Goal: Navigation & Orientation: Find specific page/section

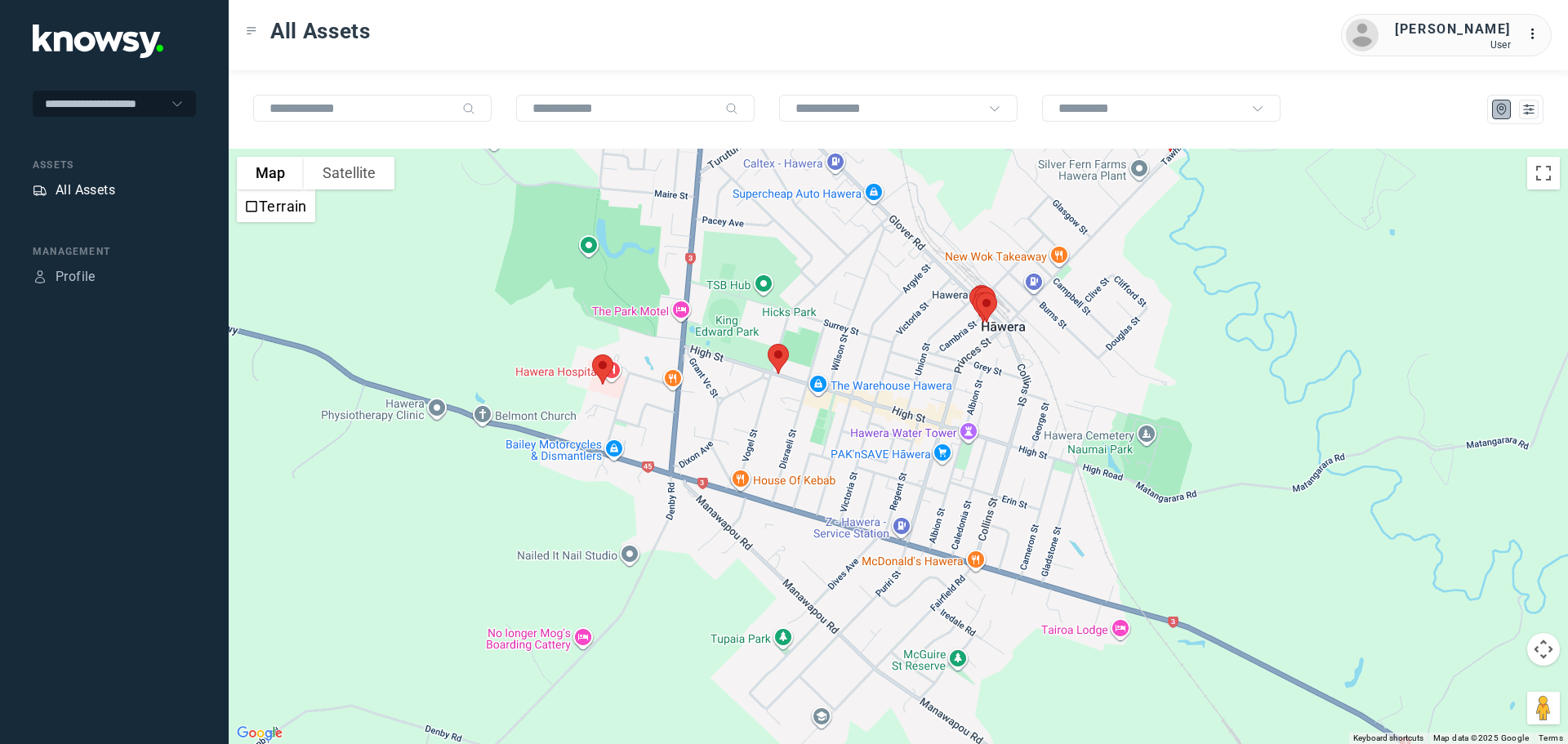
click at [89, 190] on div "All Assets" at bounding box center [85, 190] width 59 height 20
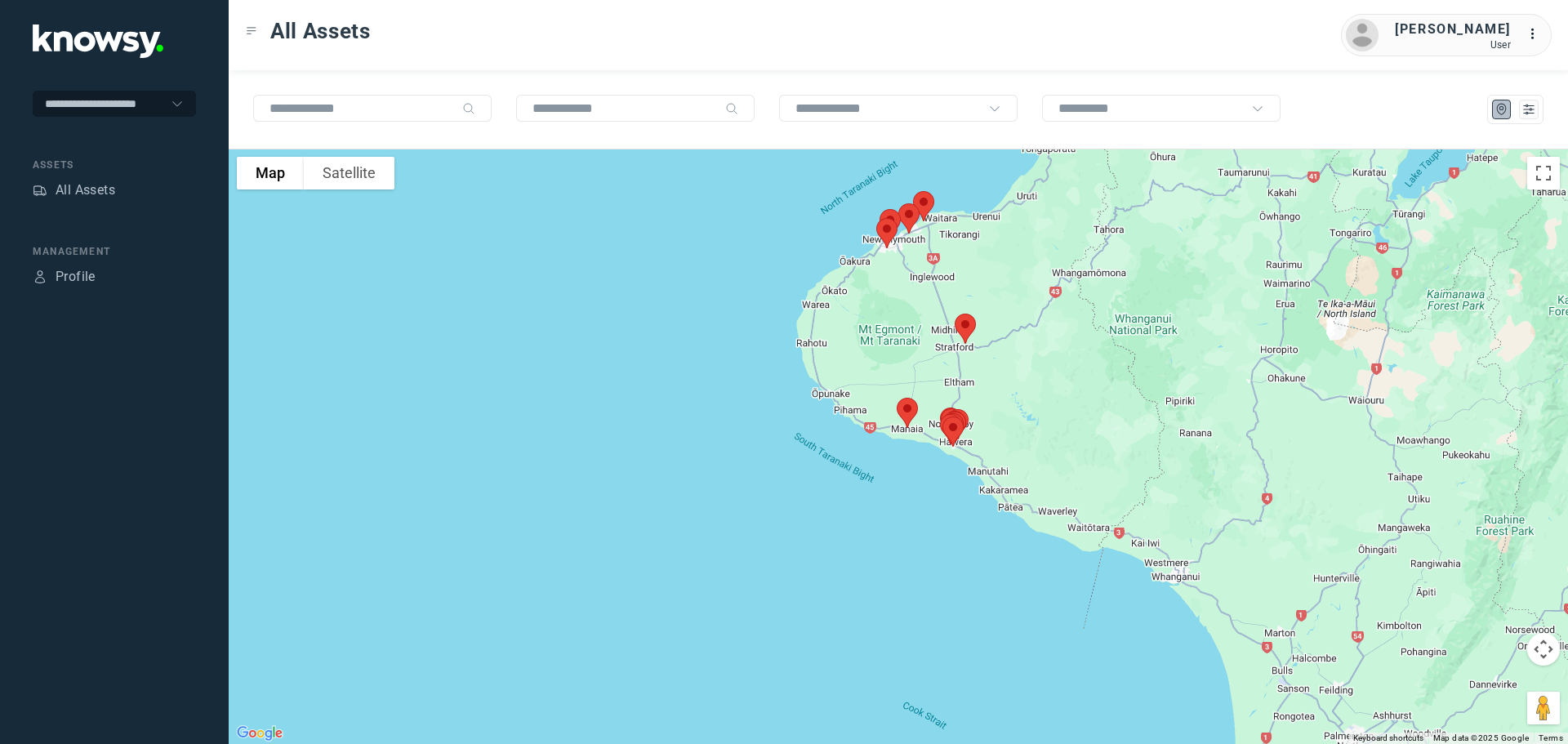
drag, startPoint x: 921, startPoint y: 250, endPoint x: 936, endPoint y: 324, distance: 75.5
click at [936, 325] on div at bounding box center [898, 446] width 1339 height 595
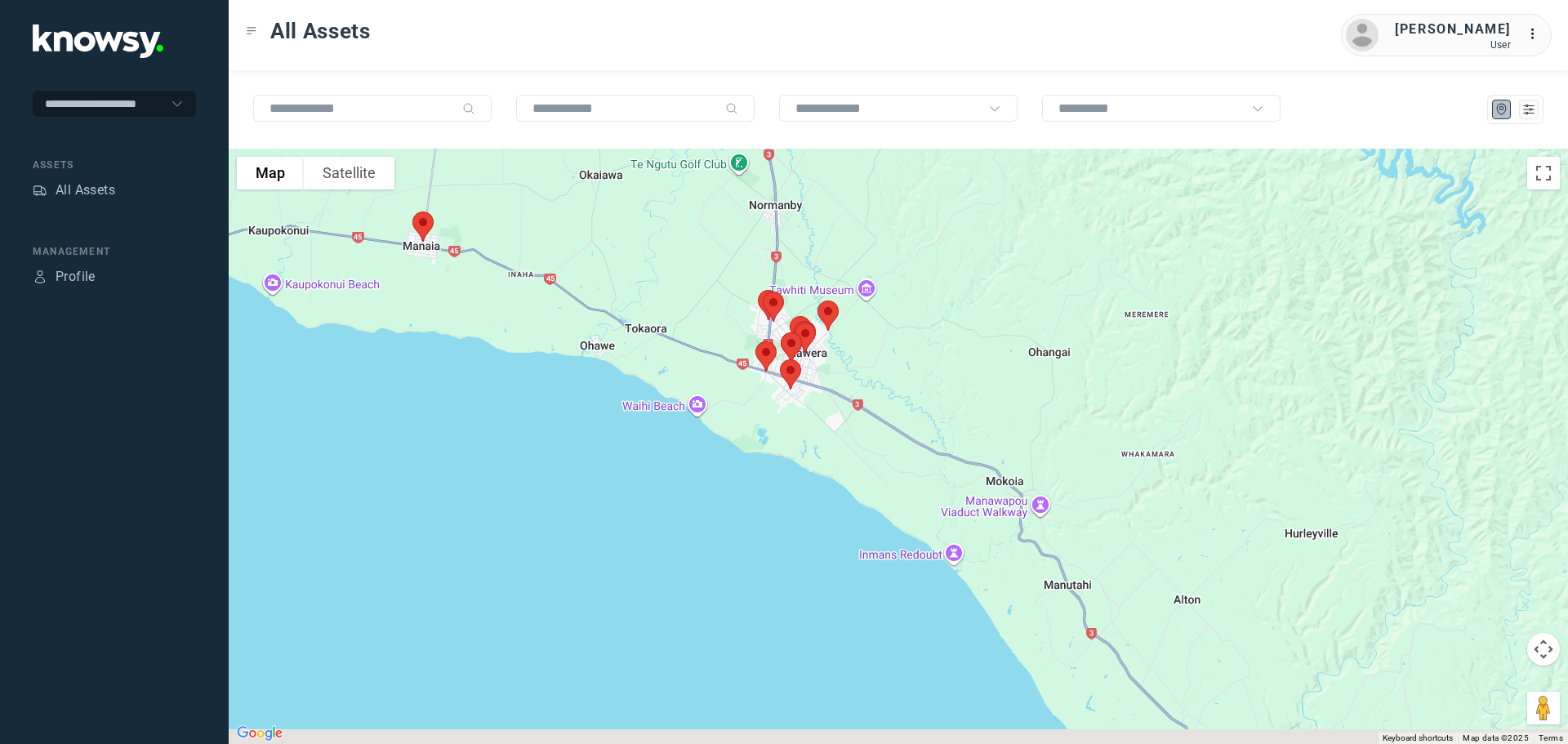
drag, startPoint x: 683, startPoint y: 456, endPoint x: 667, endPoint y: 289, distance: 167.8
click at [668, 290] on div at bounding box center [898, 446] width 1339 height 595
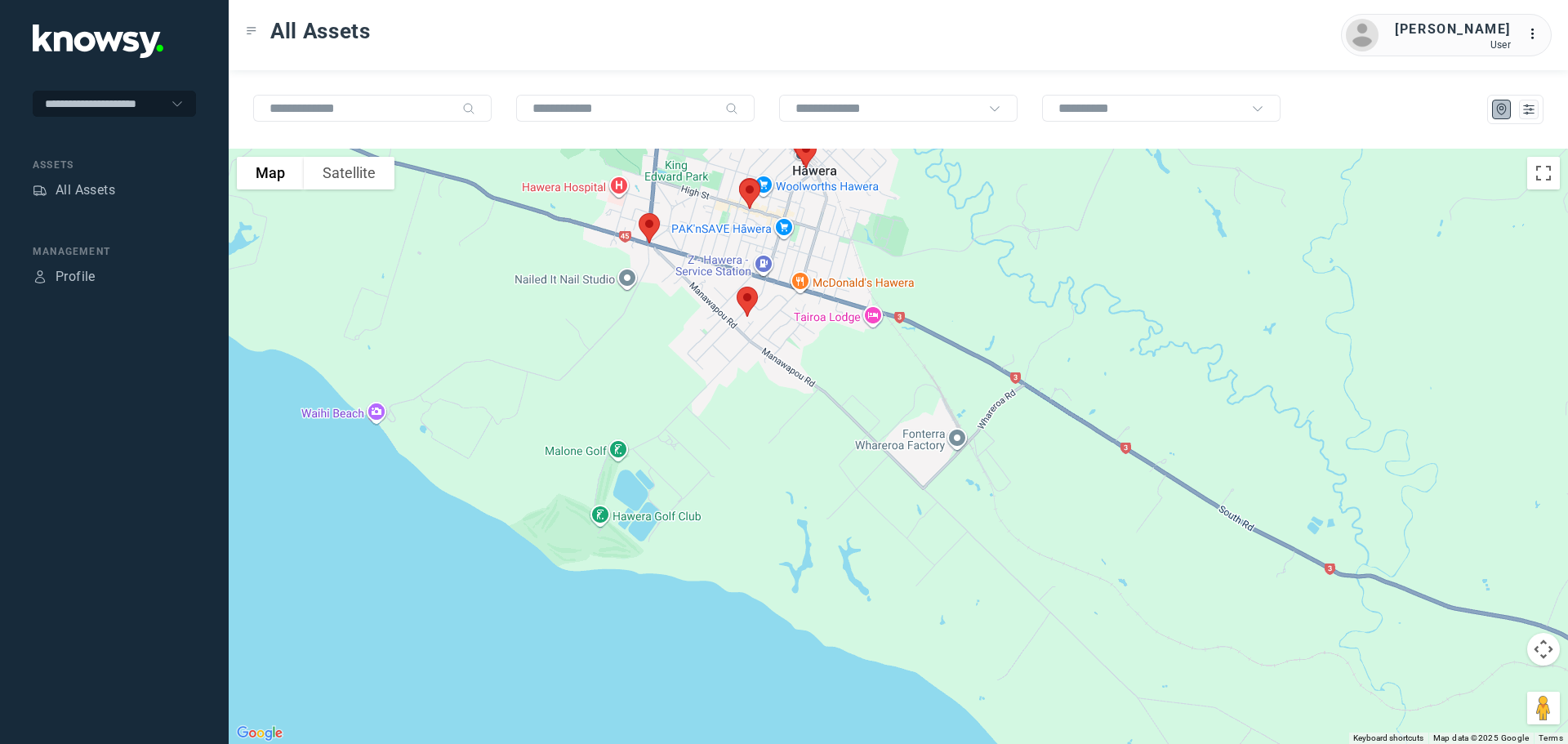
drag, startPoint x: 780, startPoint y: 317, endPoint x: 837, endPoint y: 411, distance: 109.9
click at [837, 409] on div at bounding box center [898, 446] width 1339 height 595
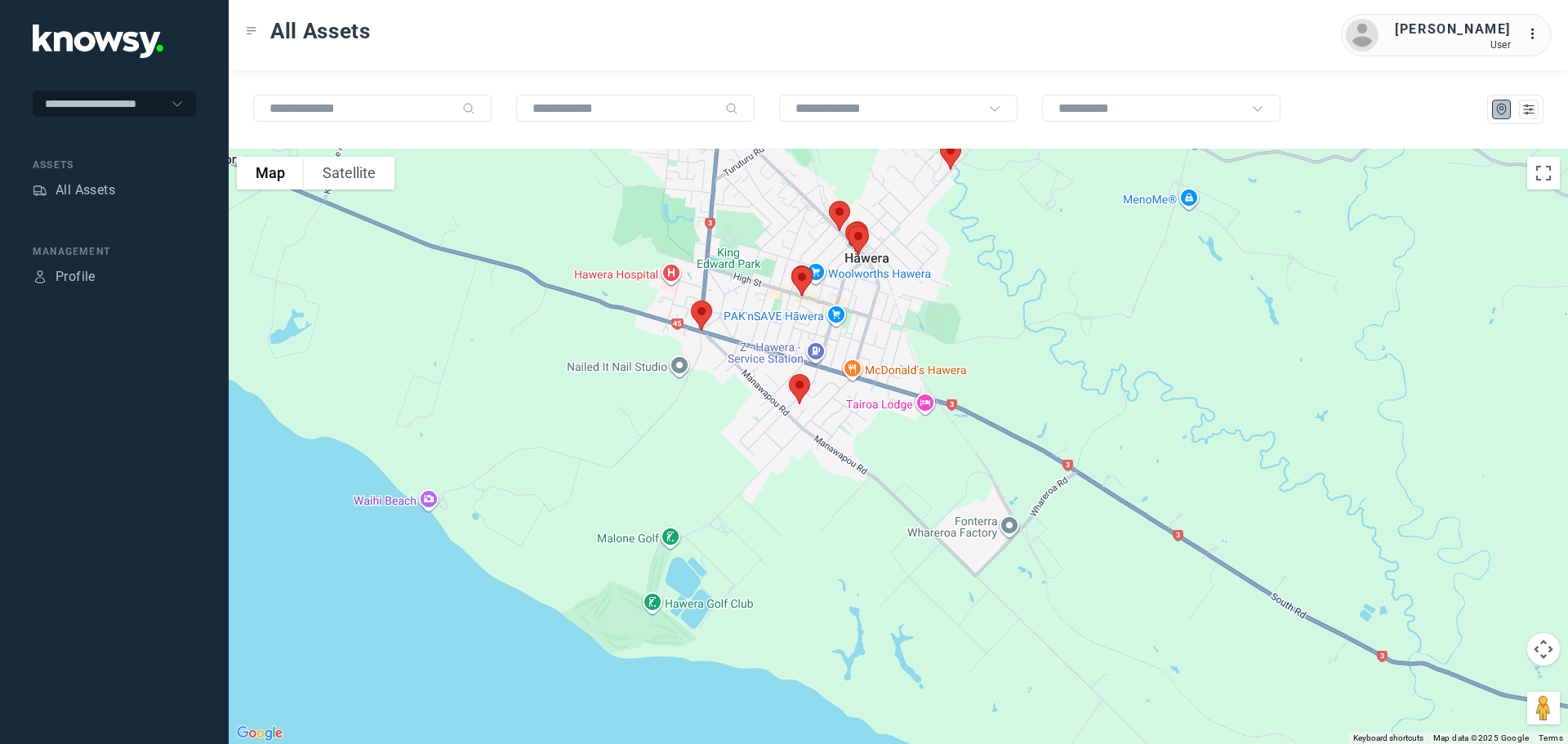
click at [793, 384] on img at bounding box center [799, 388] width 34 height 43
click at [856, 291] on button "Close" at bounding box center [852, 297] width 39 height 39
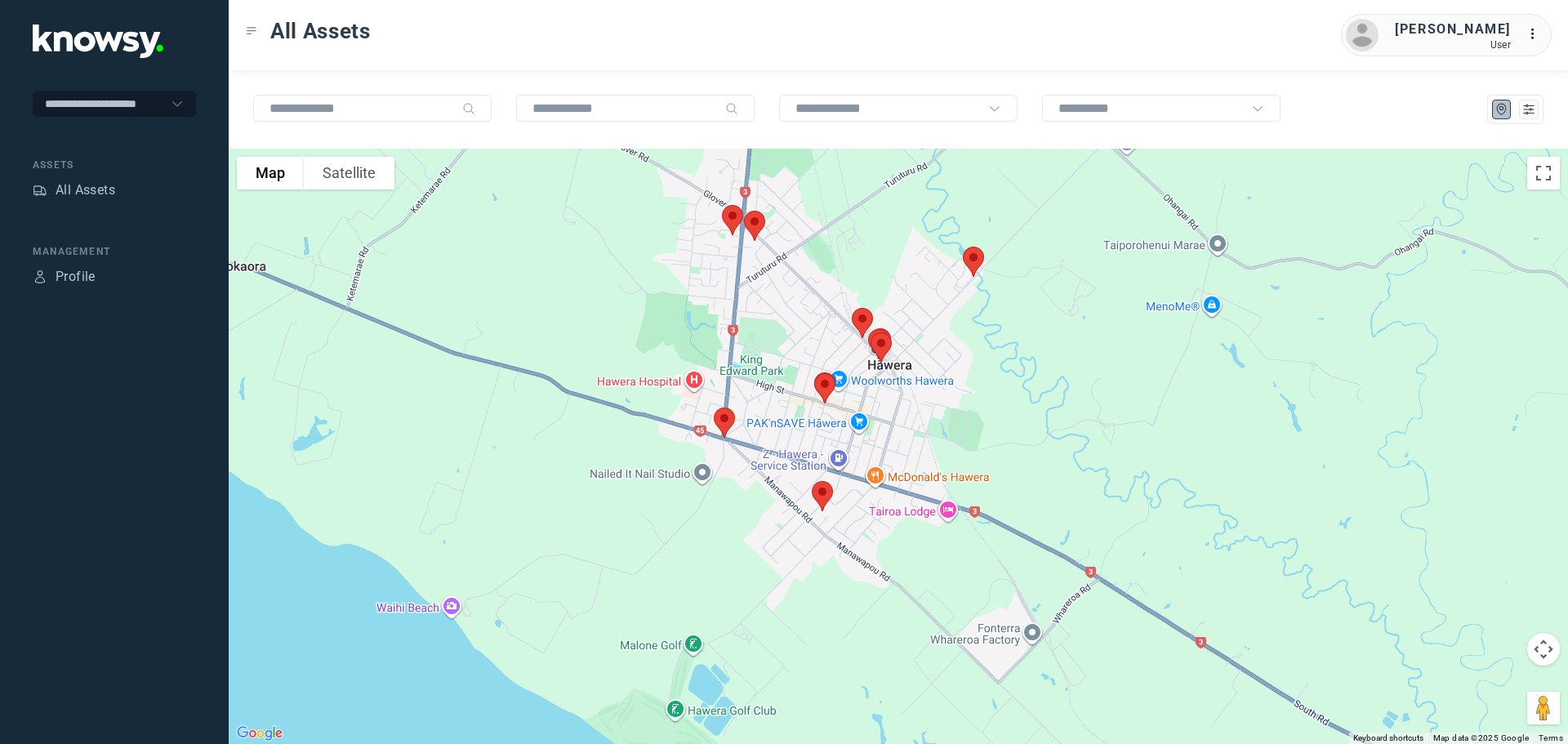
drag, startPoint x: 934, startPoint y: 311, endPoint x: 956, endPoint y: 405, distance: 96.5
click at [956, 405] on div at bounding box center [898, 446] width 1339 height 595
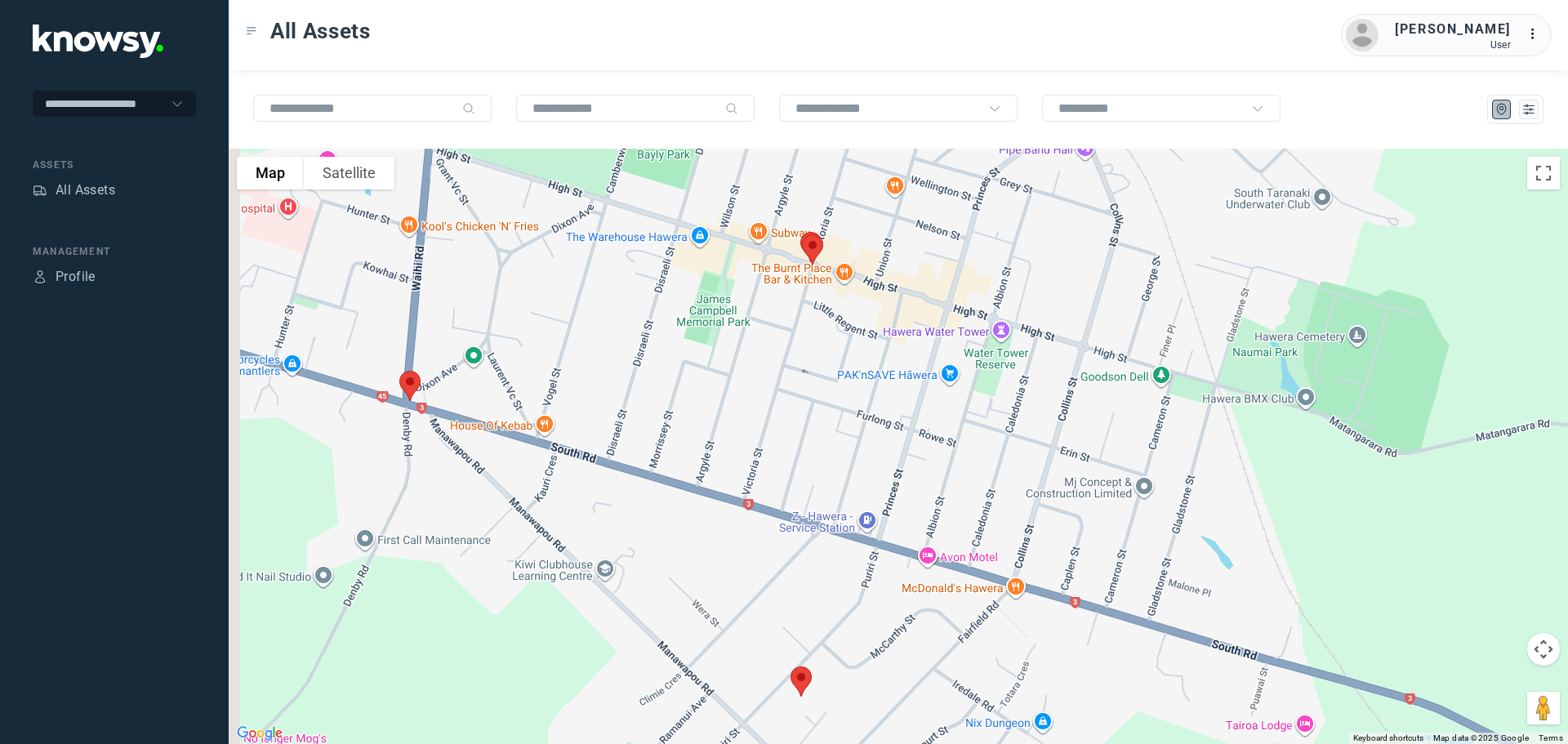
drag, startPoint x: 735, startPoint y: 336, endPoint x: 913, endPoint y: 347, distance: 178.3
click at [924, 349] on div at bounding box center [898, 446] width 1339 height 595
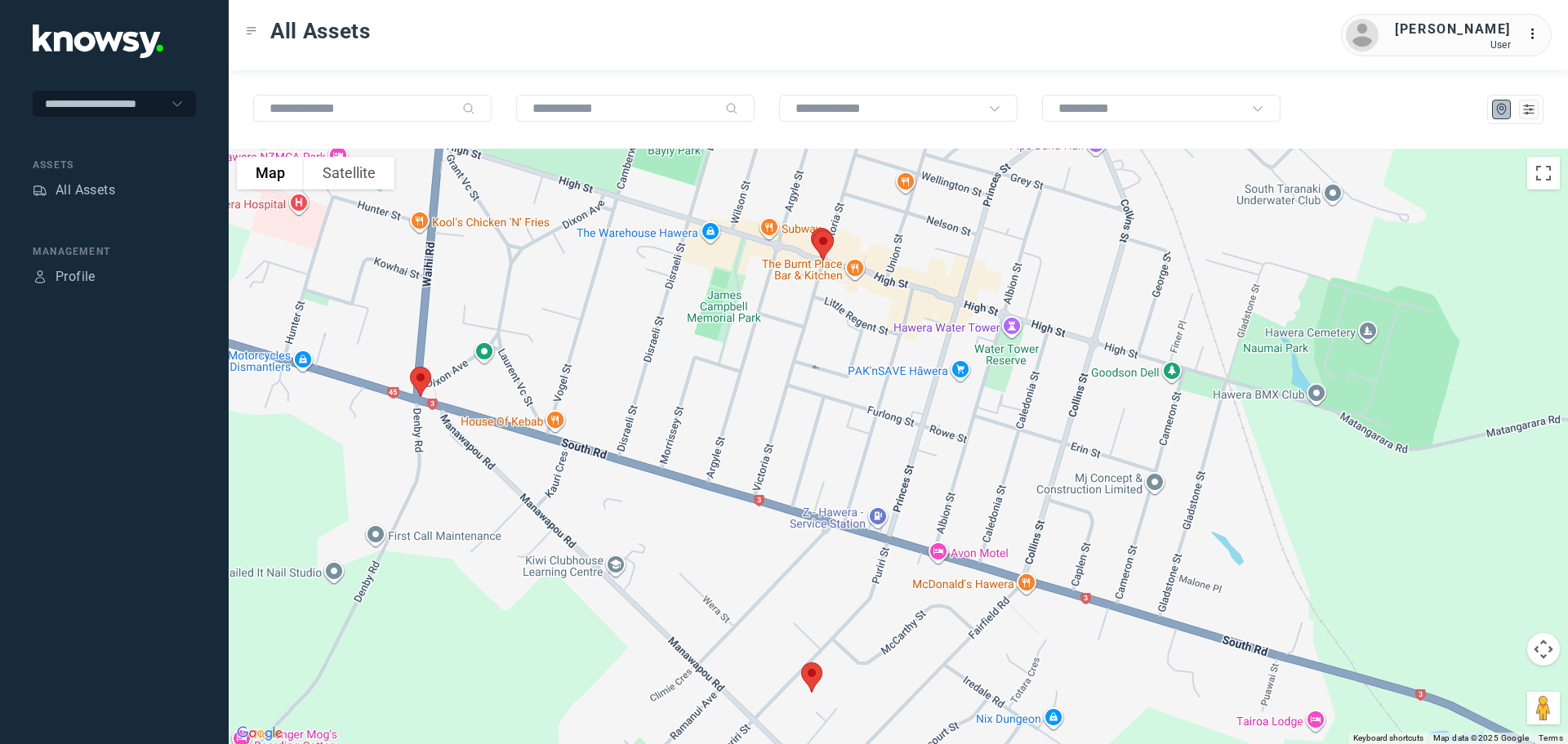
click at [422, 382] on img at bounding box center [421, 382] width 34 height 43
click at [482, 281] on button "Close" at bounding box center [473, 289] width 39 height 39
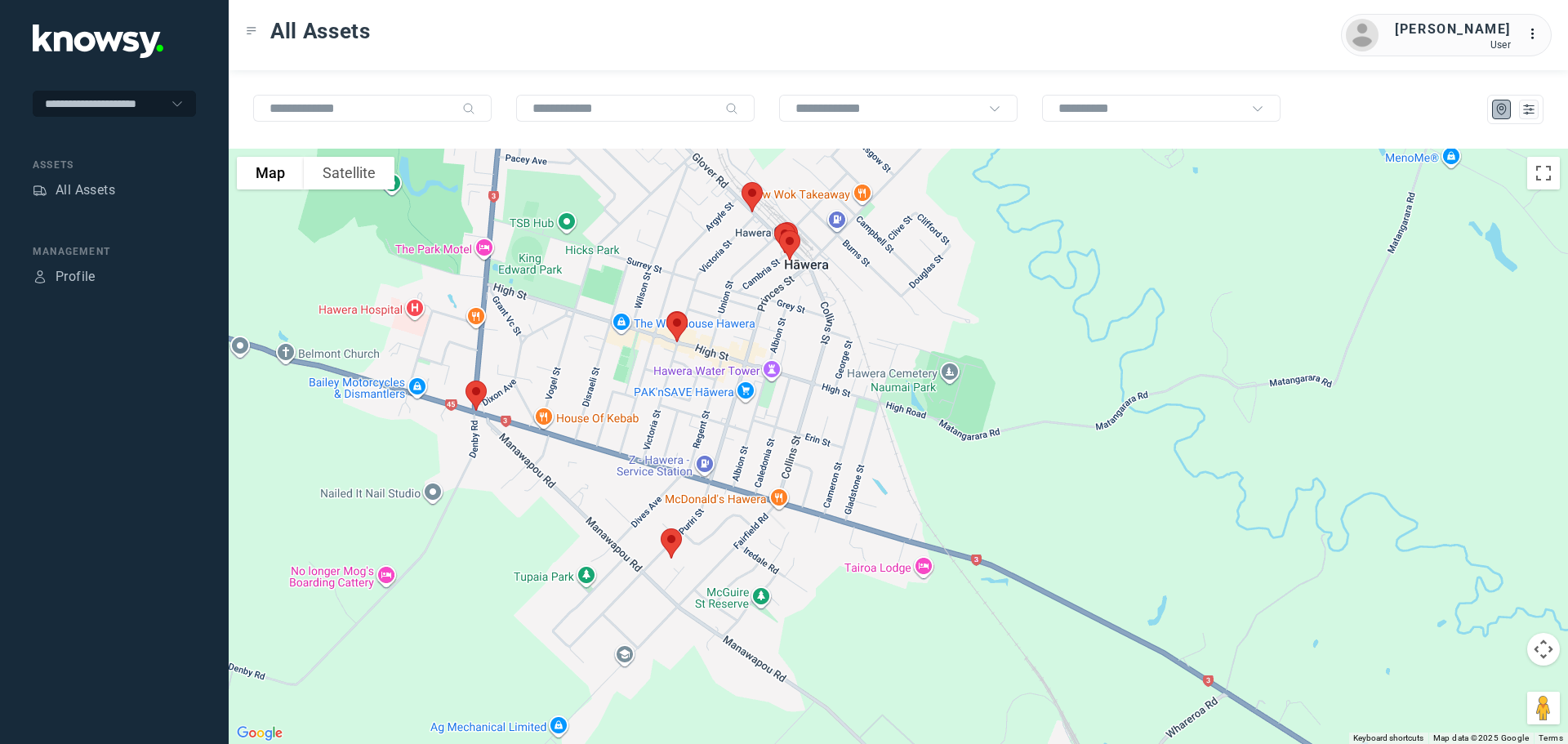
click at [673, 321] on img at bounding box center [677, 326] width 34 height 43
click at [741, 222] on button "Close" at bounding box center [730, 235] width 39 height 39
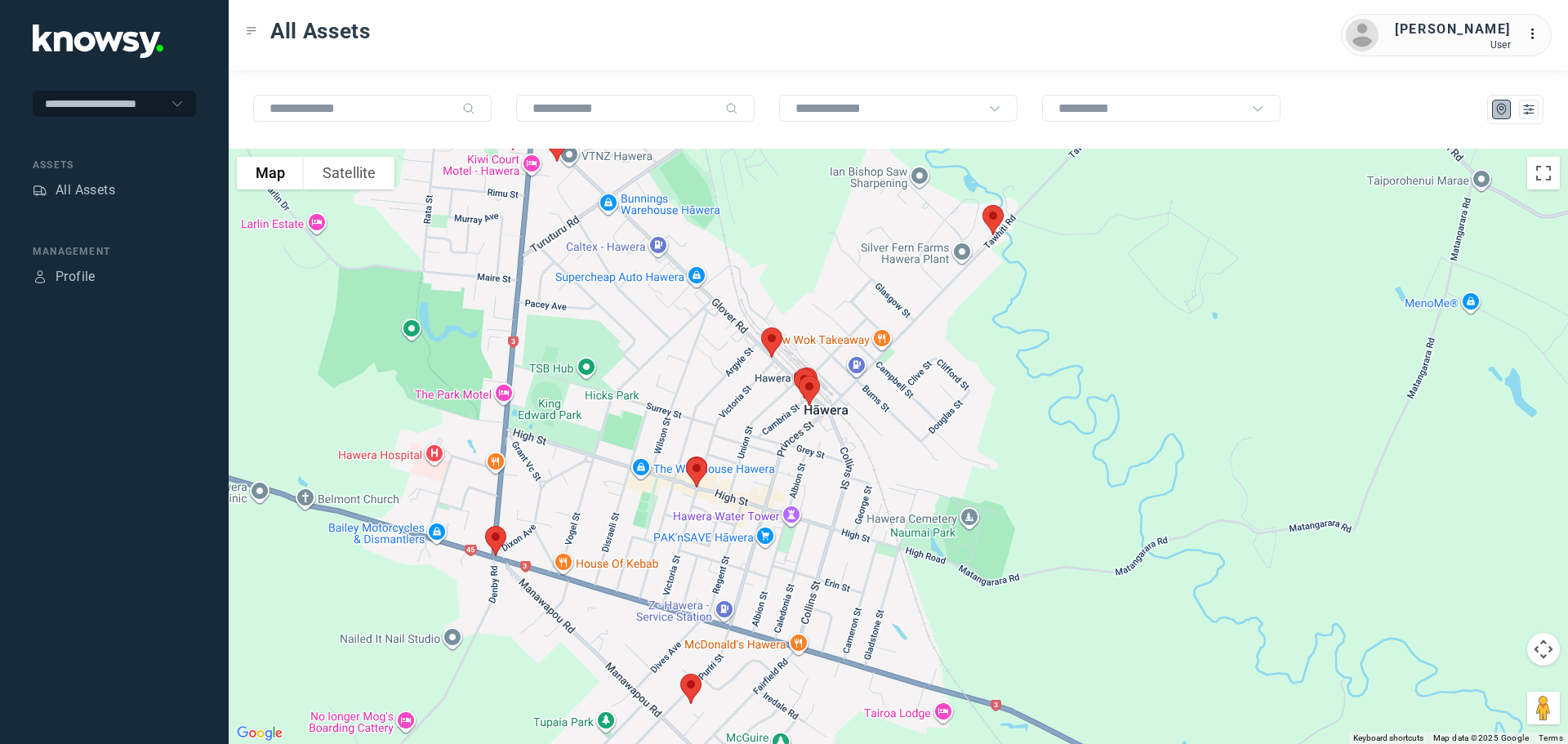
drag, startPoint x: 751, startPoint y: 356, endPoint x: 770, endPoint y: 505, distance: 150.2
click at [770, 506] on div at bounding box center [898, 446] width 1339 height 595
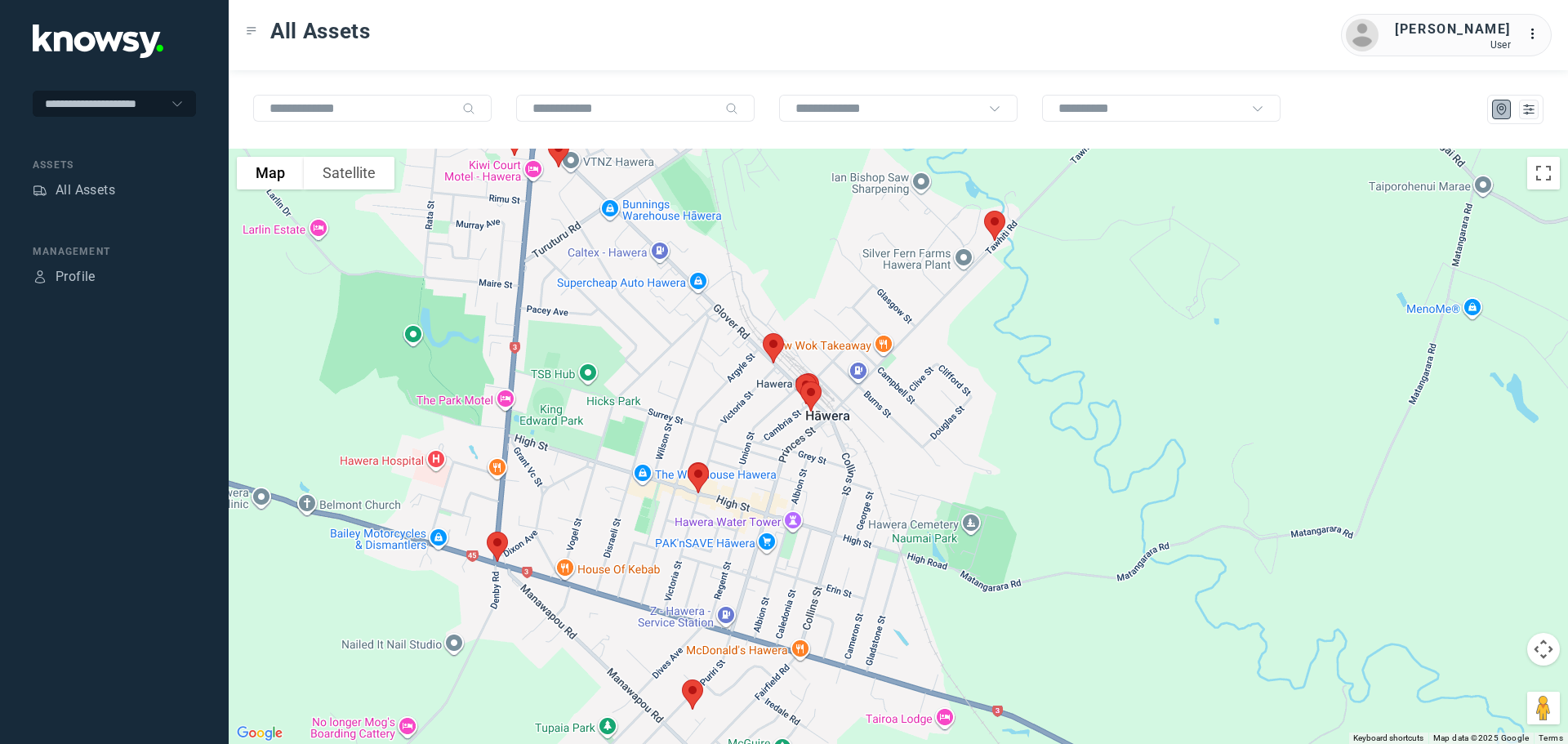
click at [772, 344] on img at bounding box center [774, 347] width 34 height 43
click at [828, 247] on button "Close" at bounding box center [826, 256] width 39 height 39
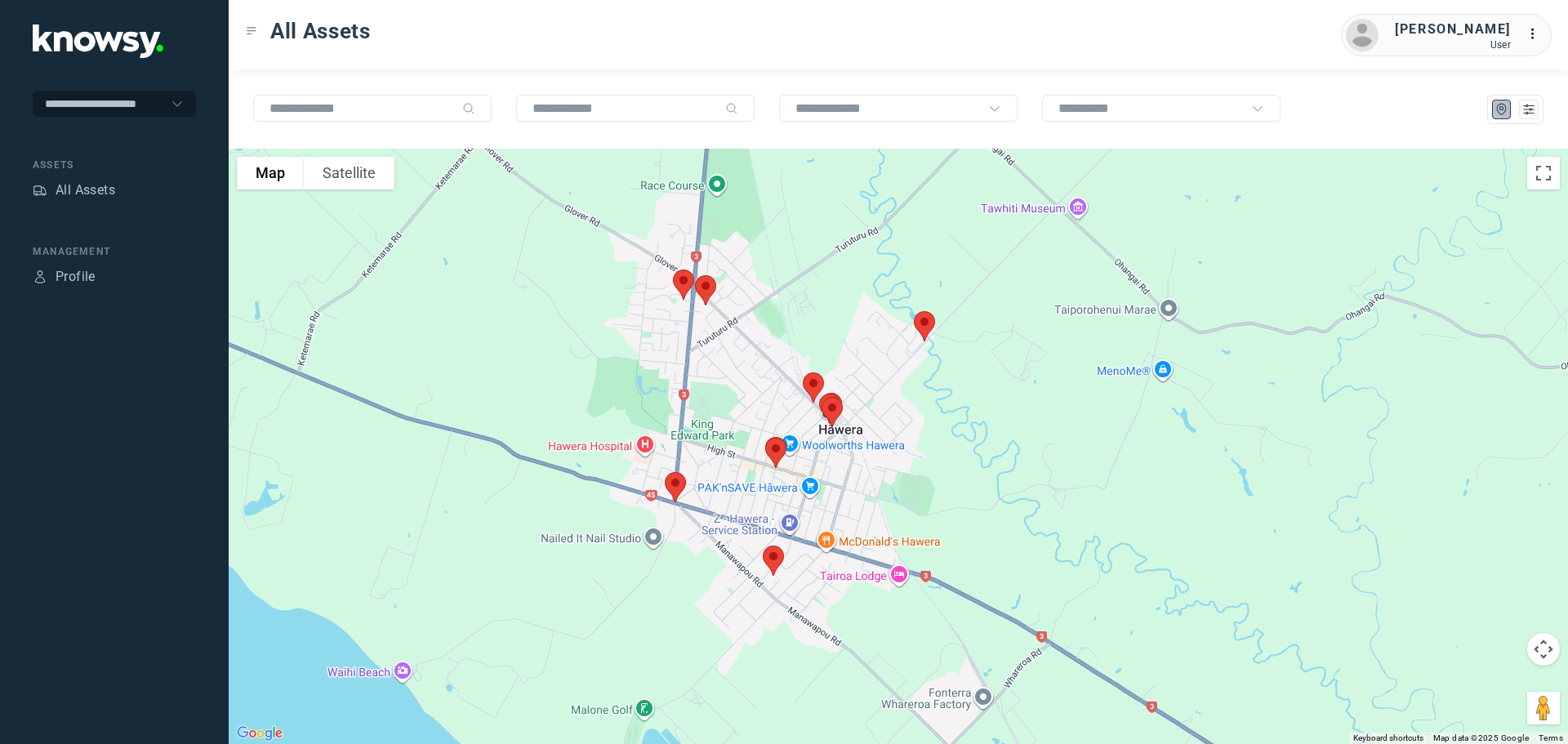
drag, startPoint x: 629, startPoint y: 269, endPoint x: 764, endPoint y: 309, distance: 140.8
click at [764, 309] on div at bounding box center [898, 446] width 1339 height 595
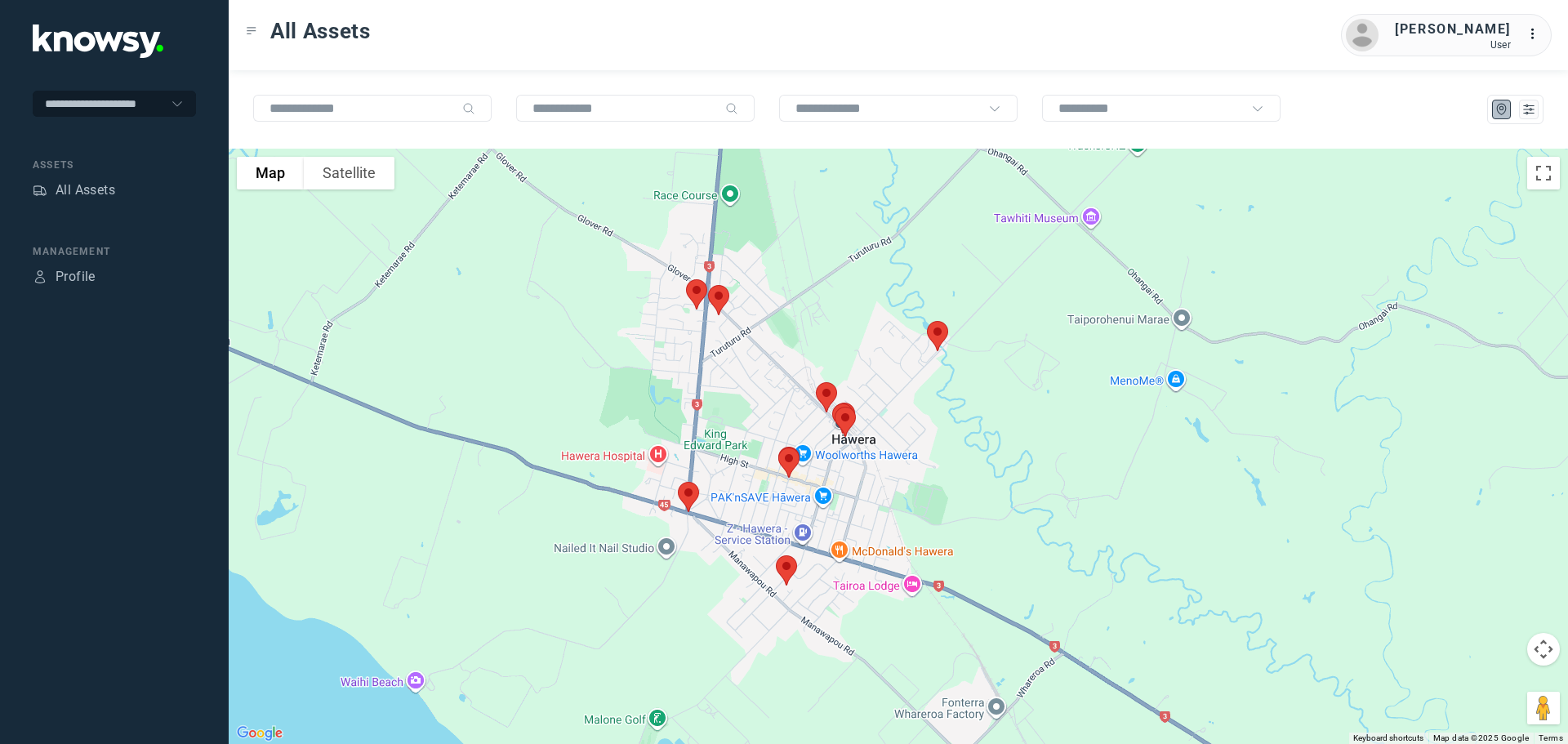
click at [721, 300] on img at bounding box center [718, 300] width 34 height 43
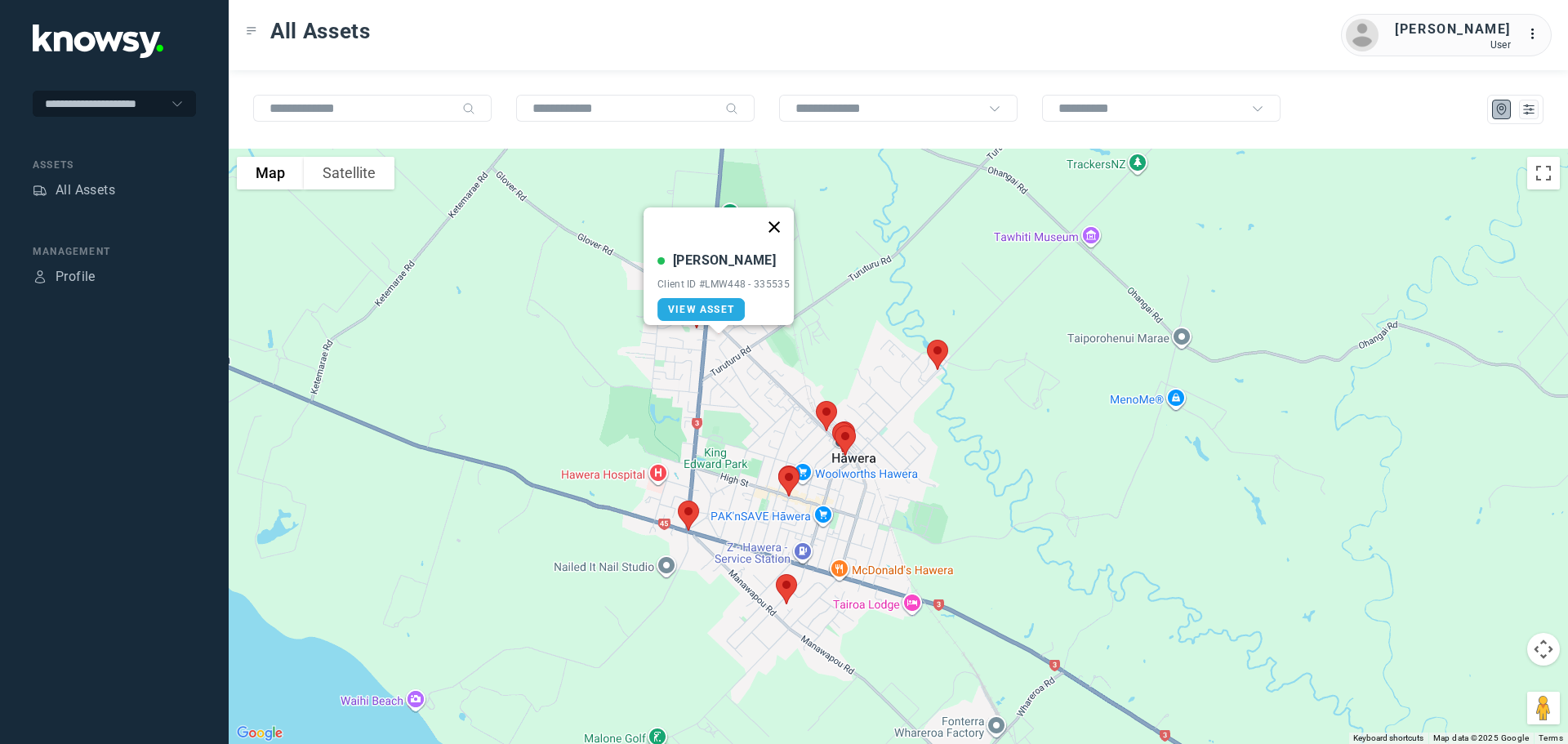
click at [776, 215] on button "Close" at bounding box center [774, 226] width 39 height 39
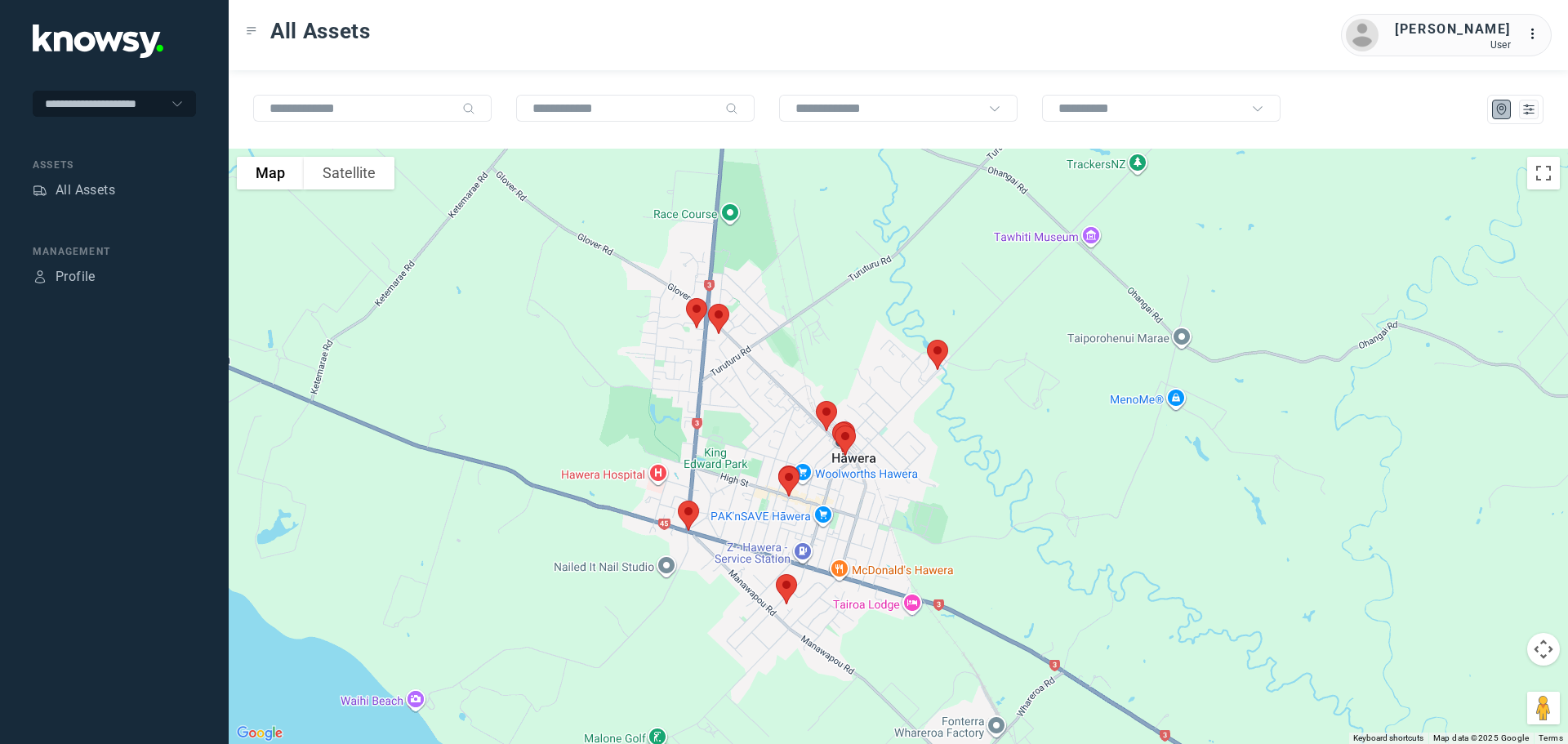
click at [693, 309] on img at bounding box center [696, 313] width 34 height 43
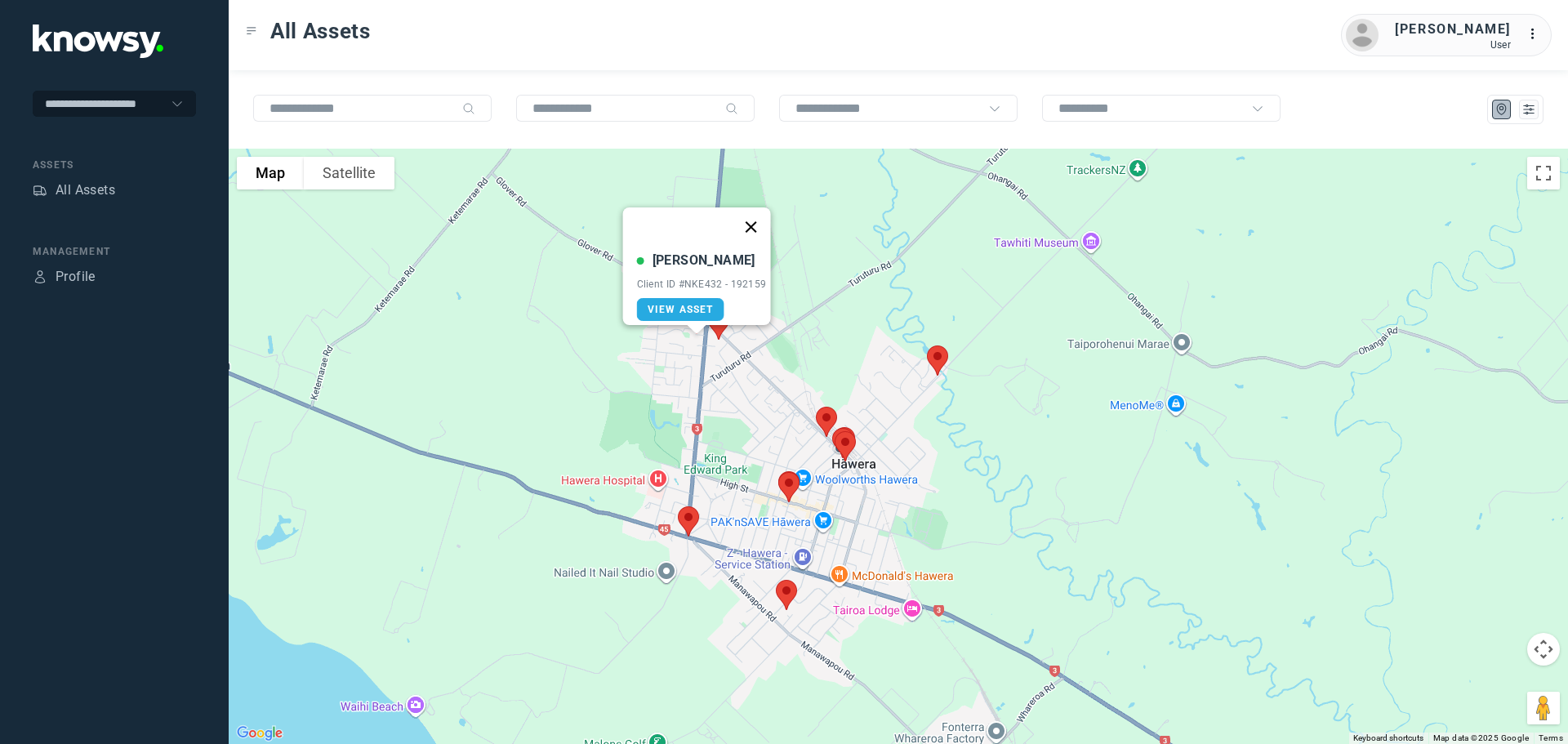
click at [754, 217] on button "Close" at bounding box center [750, 226] width 39 height 39
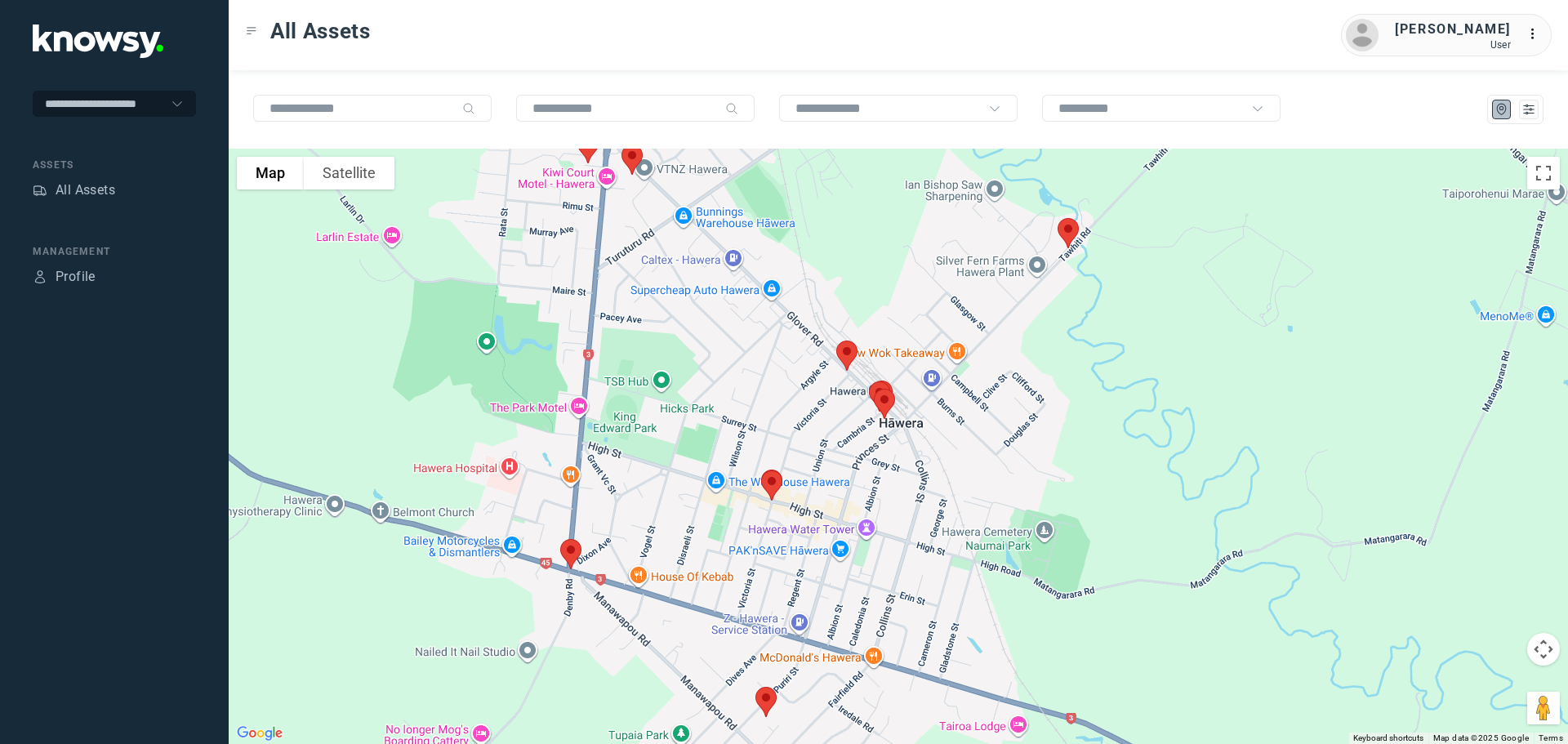
drag, startPoint x: 873, startPoint y: 419, endPoint x: 815, endPoint y: 250, distance: 178.7
click at [815, 251] on div at bounding box center [898, 446] width 1339 height 595
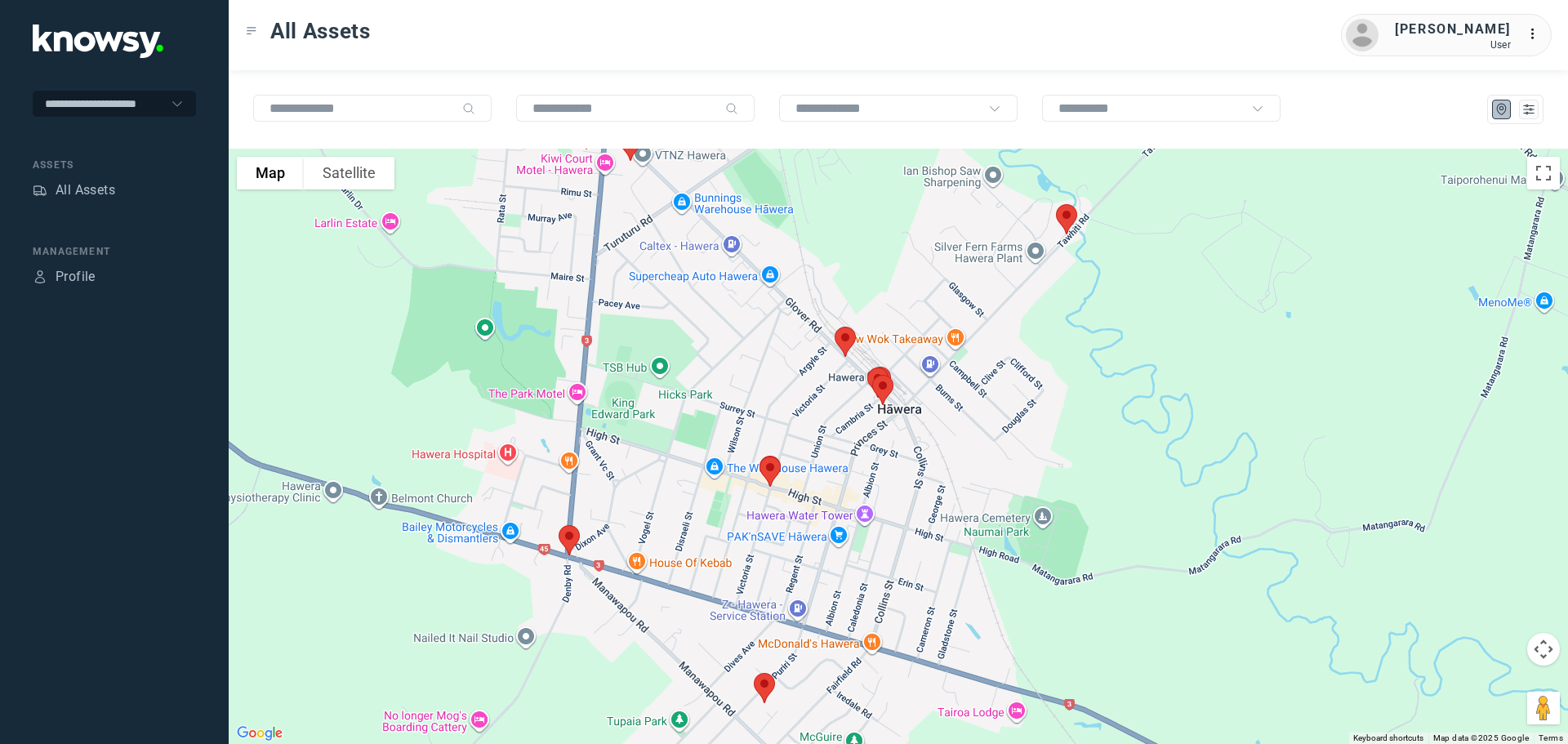
click at [839, 337] on img at bounding box center [845, 341] width 34 height 43
click at [897, 239] on button "Close" at bounding box center [897, 249] width 39 height 39
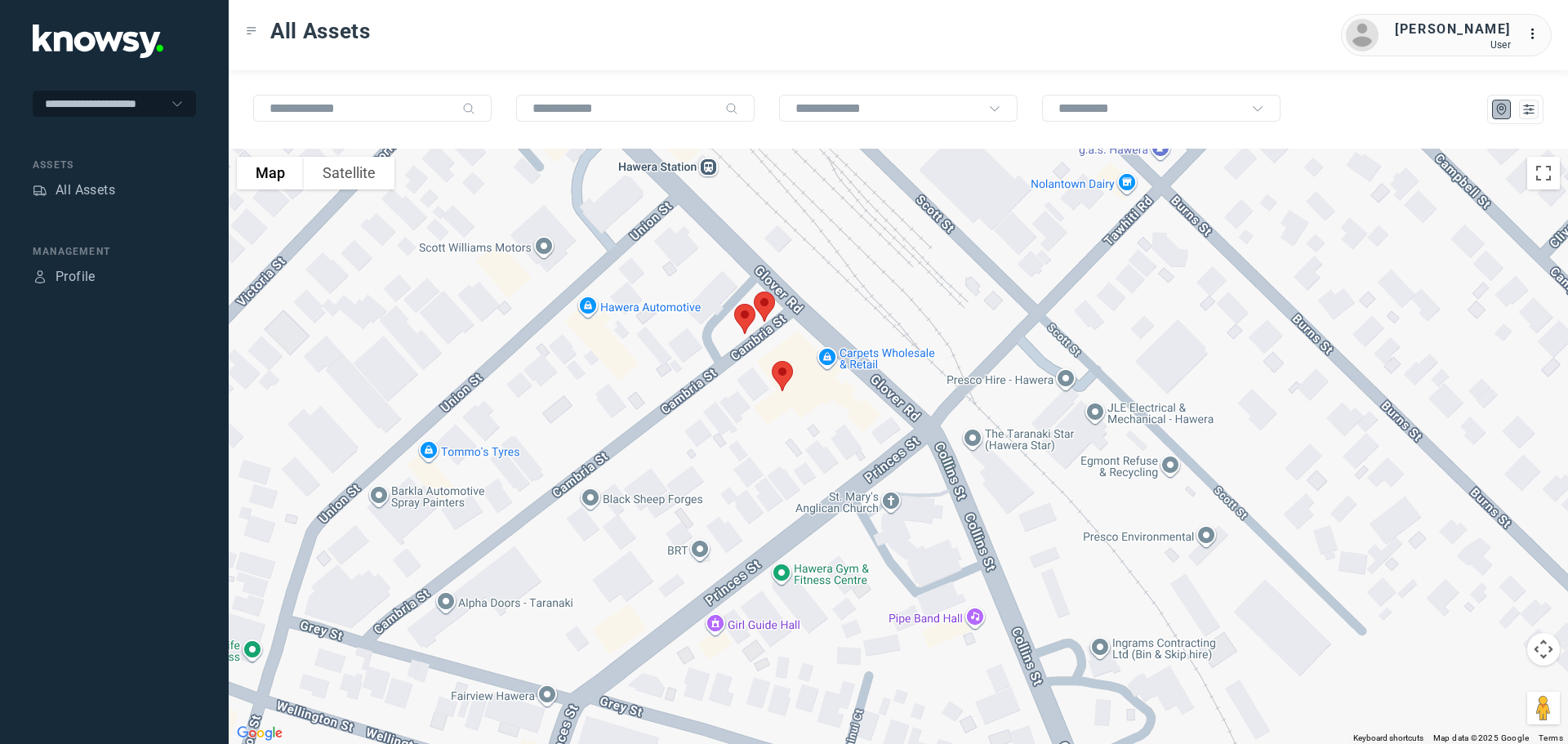
click at [761, 303] on img at bounding box center [745, 319] width 34 height 43
click at [807, 215] on button "Close" at bounding box center [799, 226] width 39 height 39
click at [742, 317] on img at bounding box center [745, 319] width 34 height 43
click at [808, 218] on button "Close" at bounding box center [799, 226] width 39 height 39
click at [743, 312] on img at bounding box center [745, 319] width 34 height 43
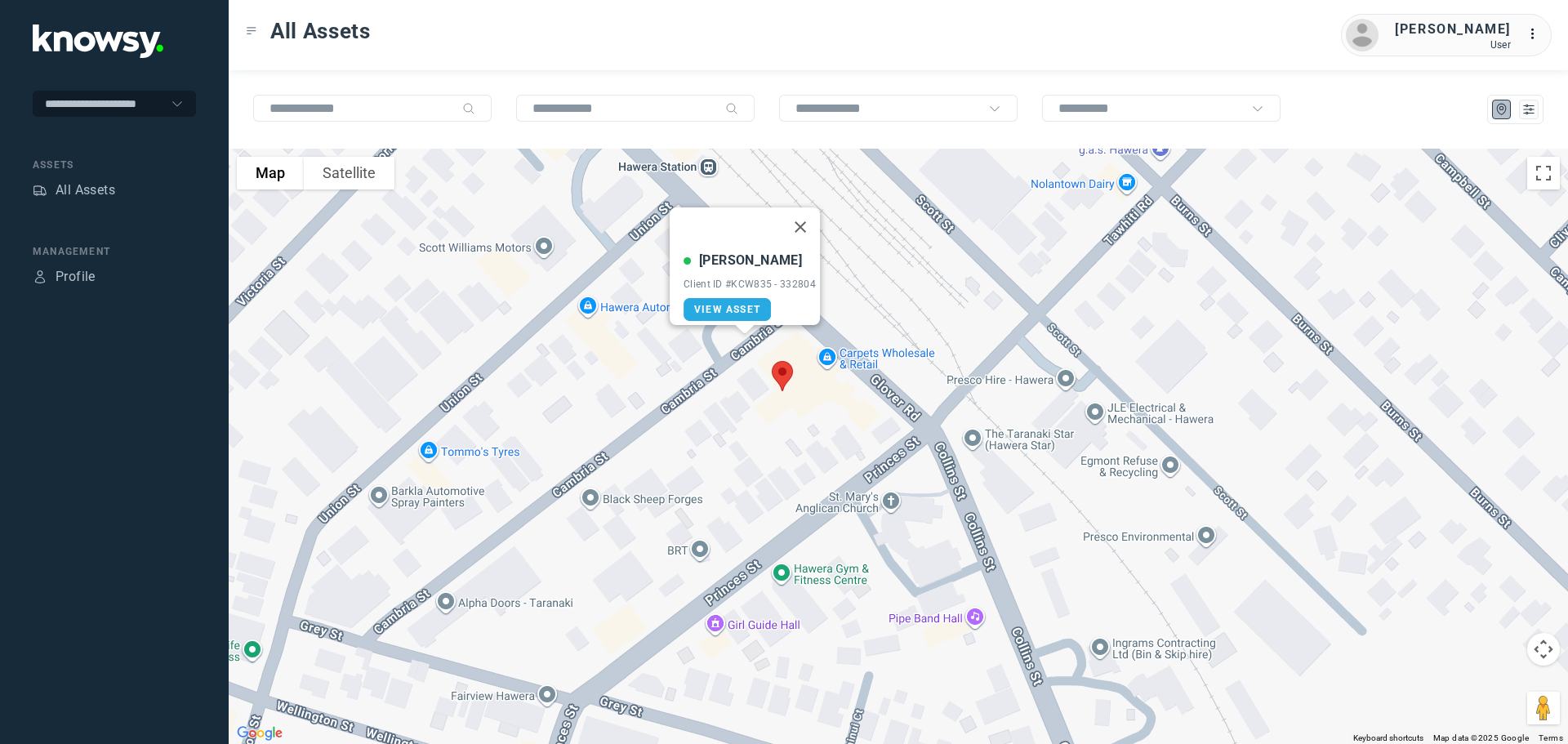
click at [812, 213] on button "Close" at bounding box center [799, 226] width 39 height 39
click at [767, 303] on img at bounding box center [764, 306] width 34 height 43
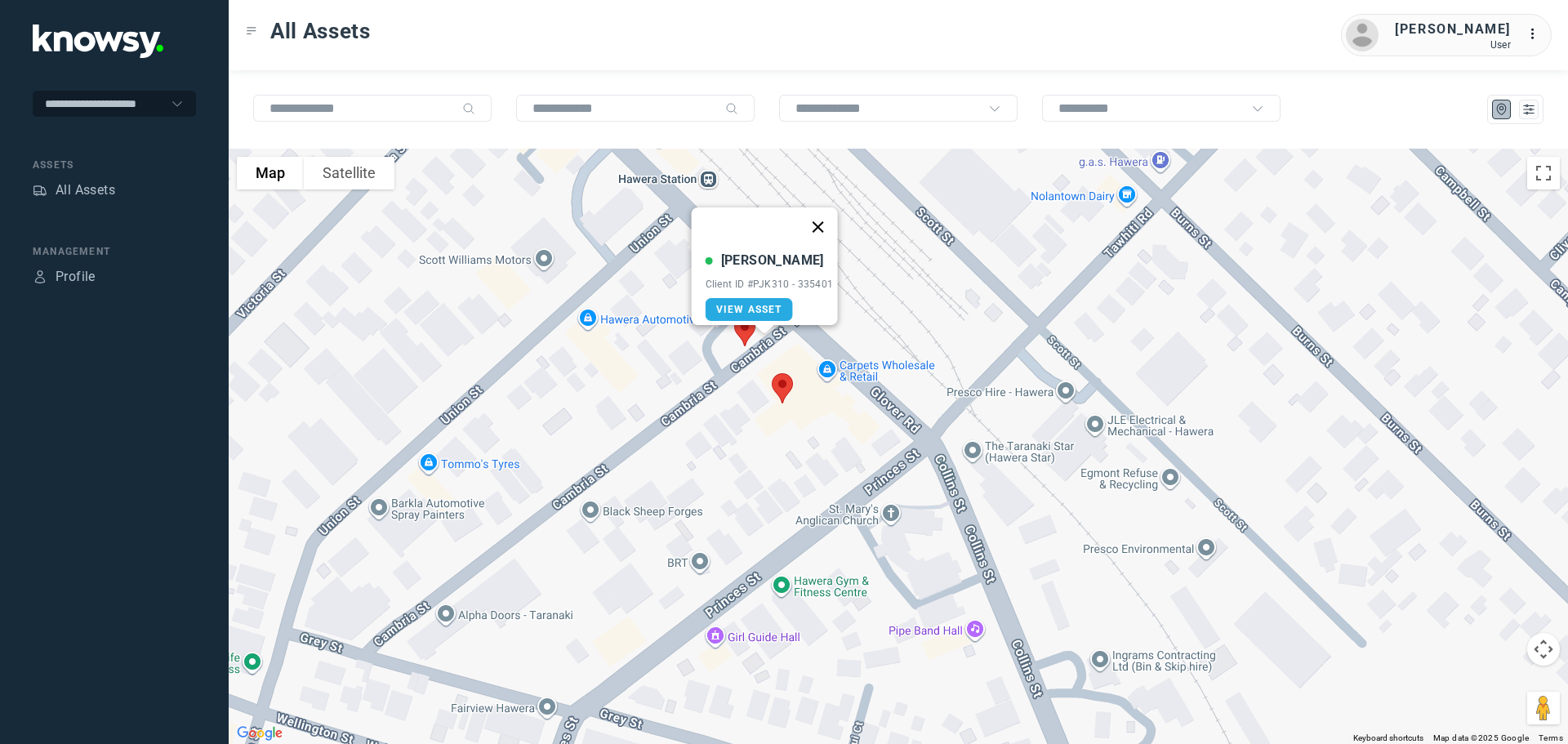
click at [823, 216] on button "Close" at bounding box center [816, 226] width 39 height 39
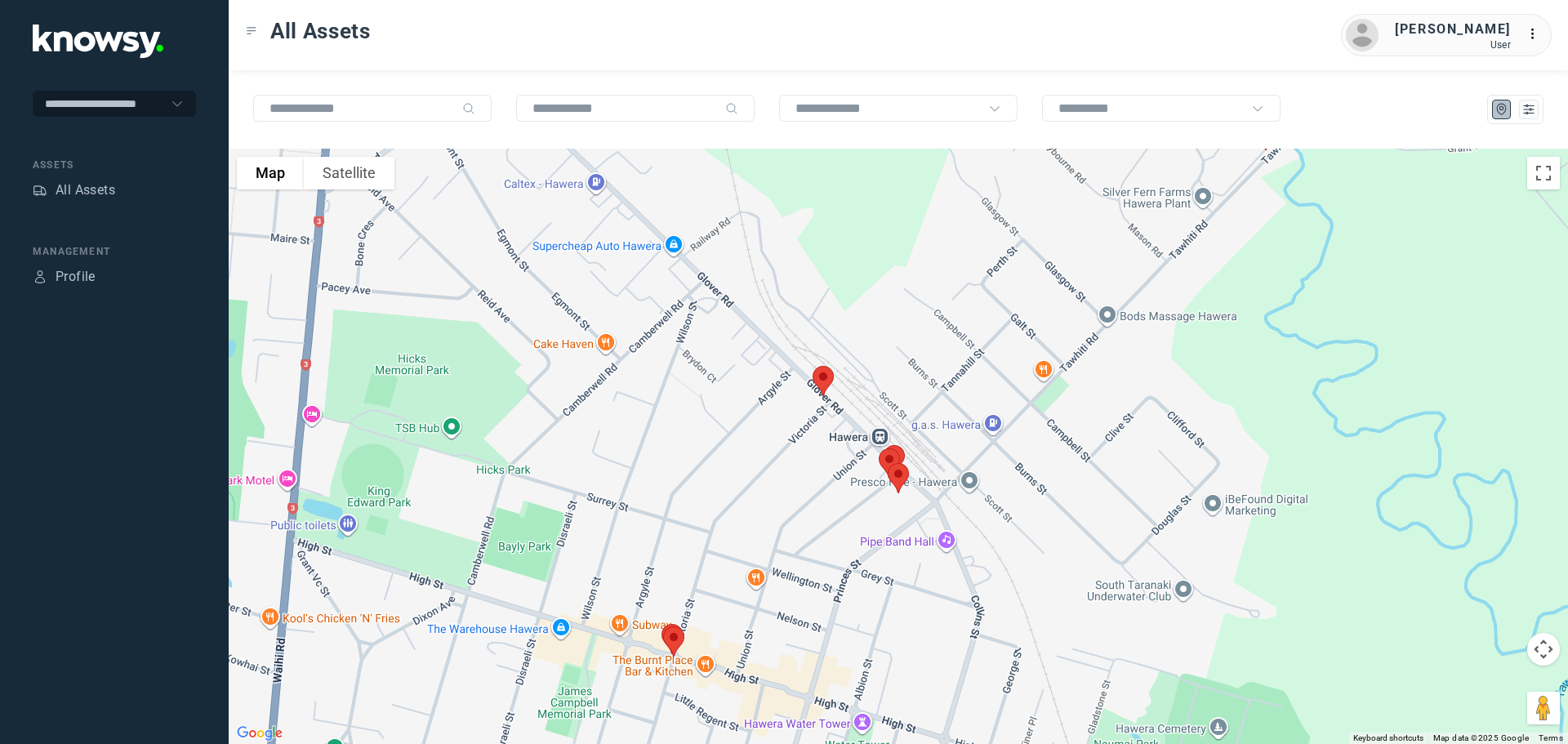
drag, startPoint x: 722, startPoint y: 362, endPoint x: 803, endPoint y: 525, distance: 182.0
click at [803, 525] on div at bounding box center [898, 446] width 1339 height 595
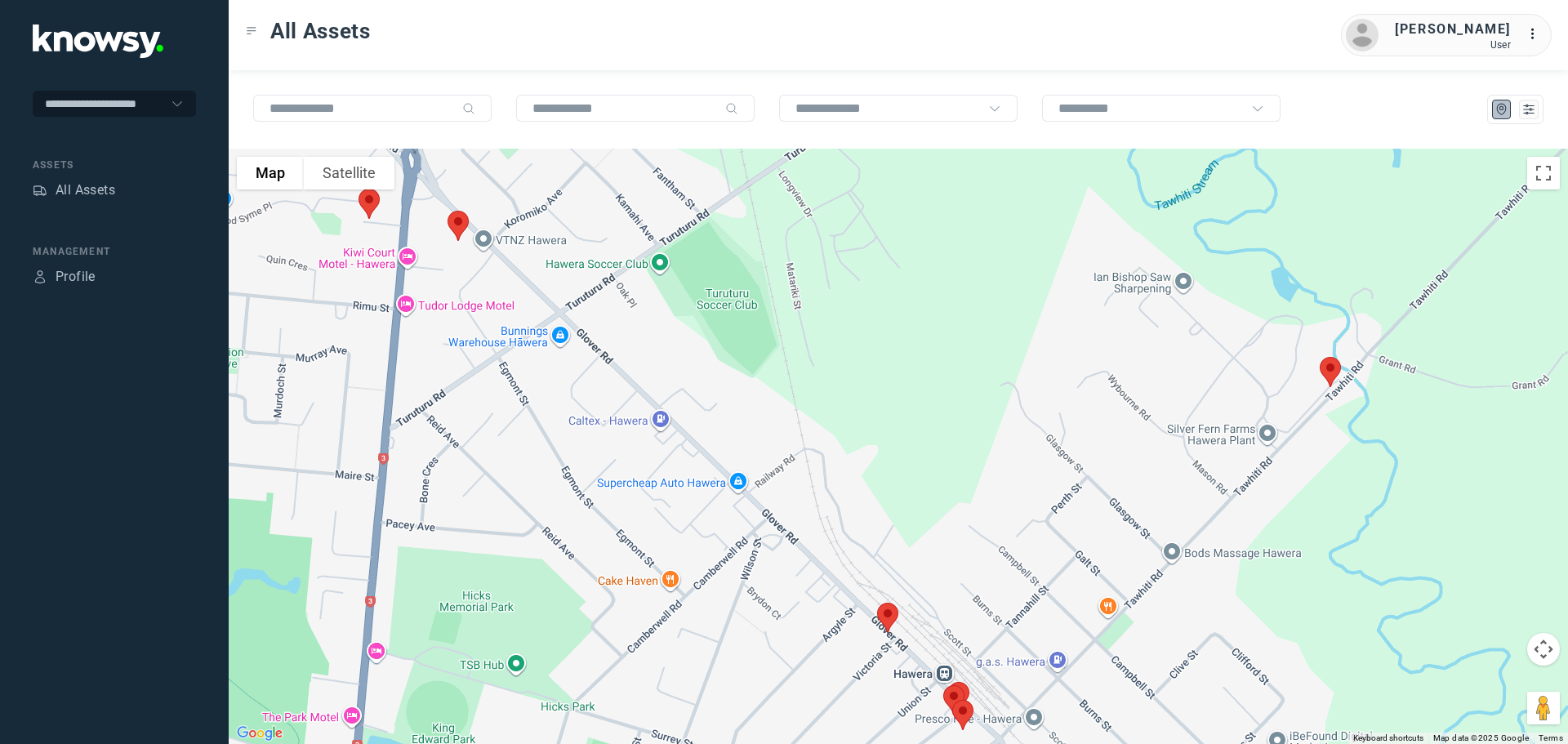
drag, startPoint x: 1153, startPoint y: 299, endPoint x: 1185, endPoint y: 461, distance: 165.1
click at [1185, 461] on div at bounding box center [898, 446] width 1339 height 595
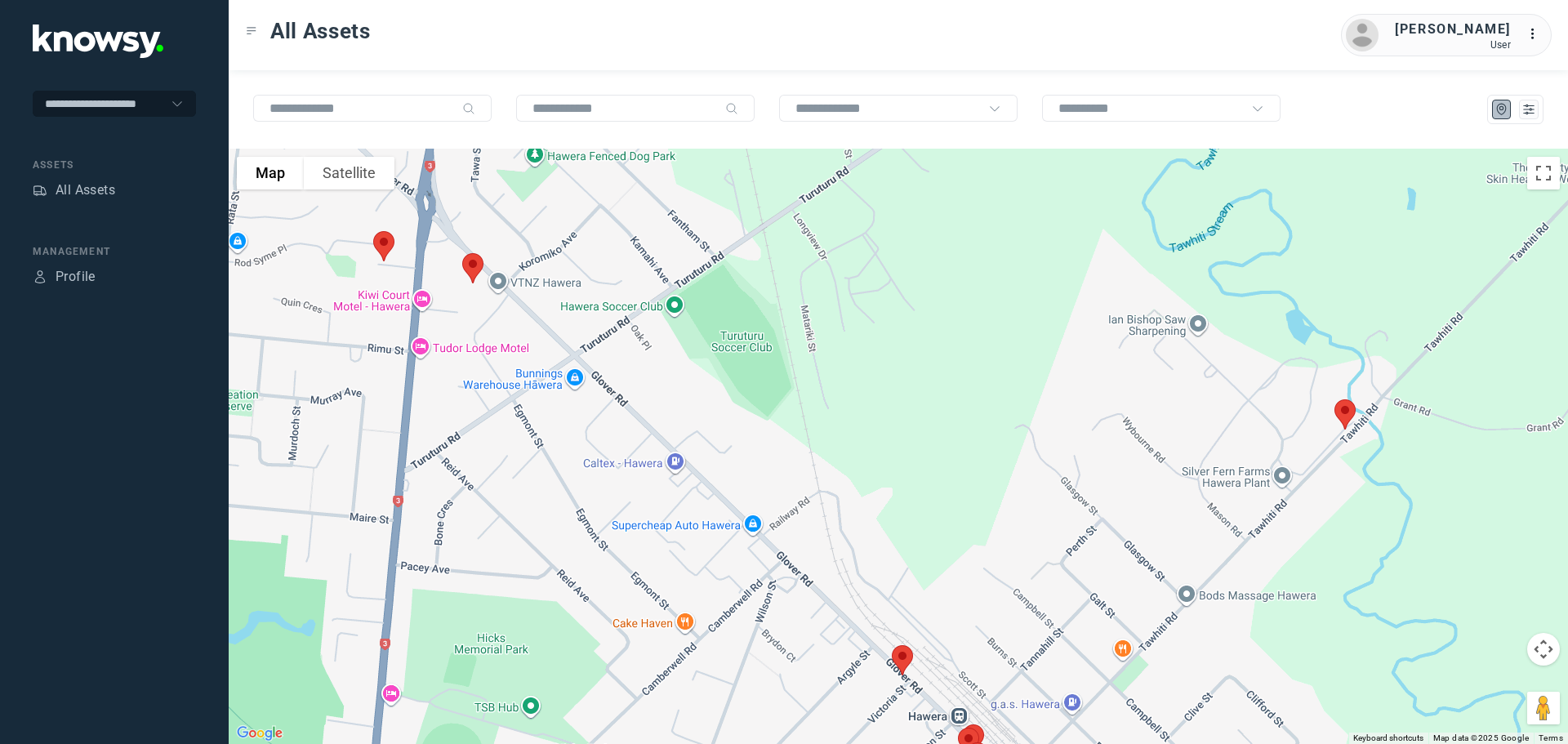
click at [1348, 414] on img at bounding box center [1345, 414] width 34 height 43
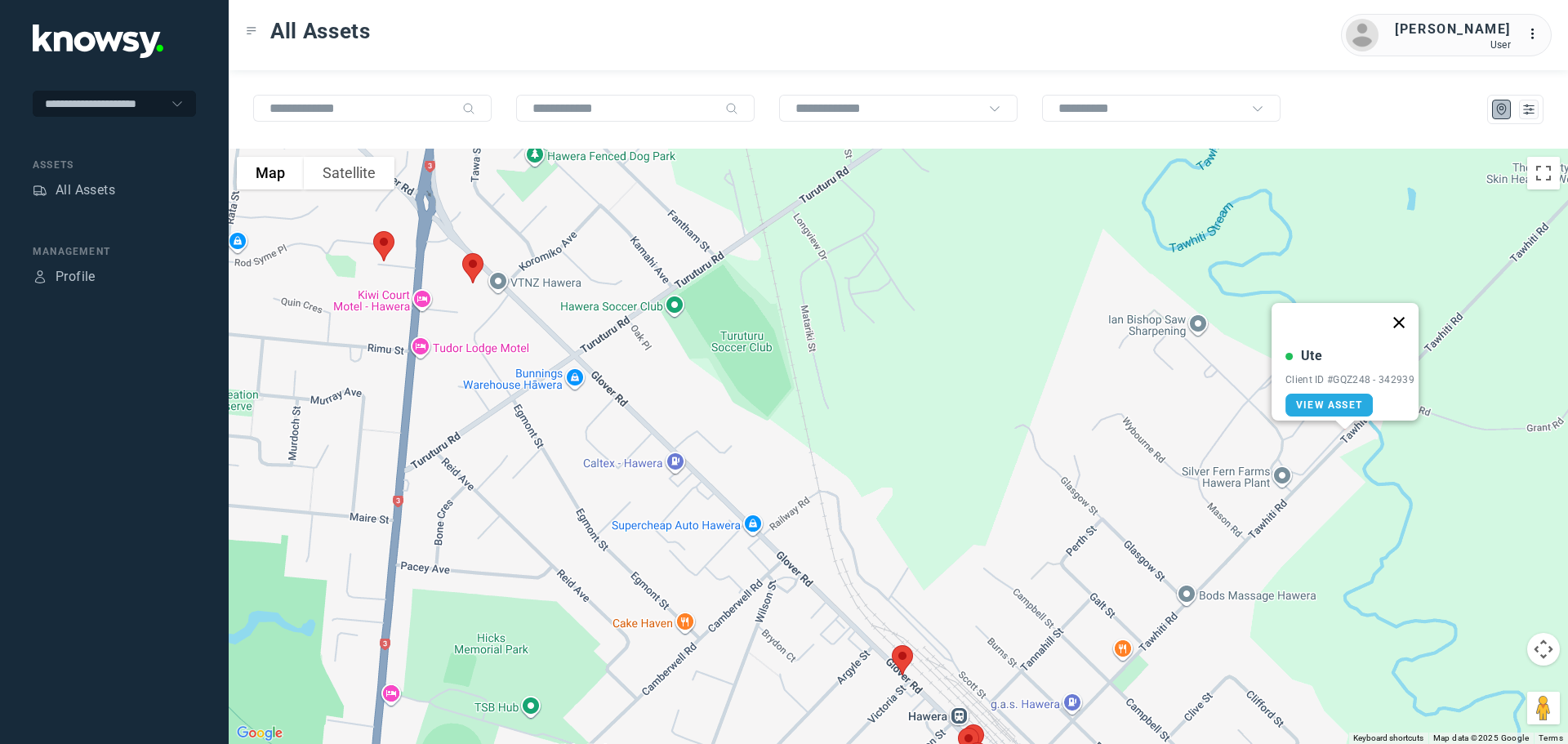
drag, startPoint x: 1409, startPoint y: 313, endPoint x: 1154, endPoint y: 347, distance: 257.3
click at [1408, 313] on button "Close" at bounding box center [1398, 322] width 39 height 39
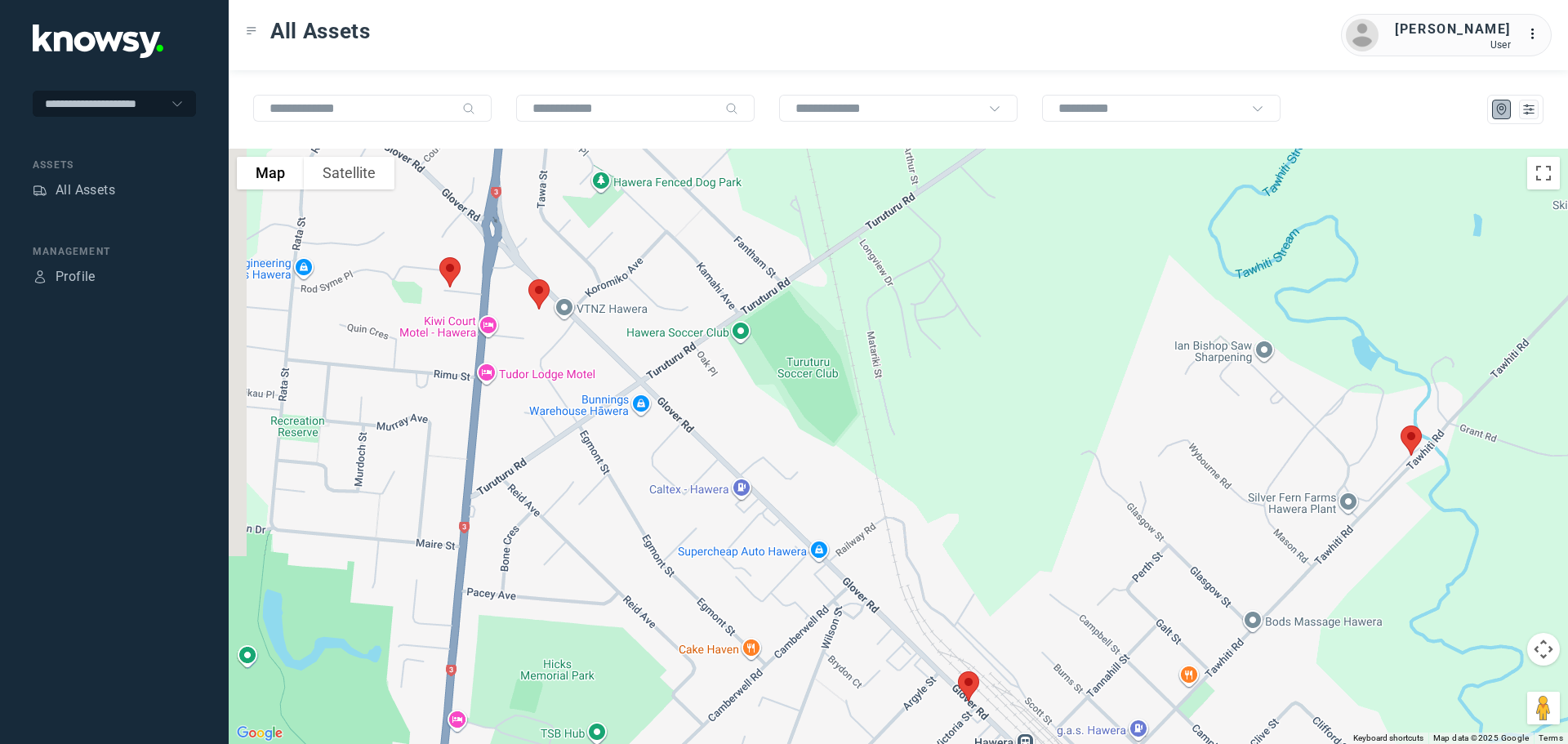
drag, startPoint x: 503, startPoint y: 356, endPoint x: 570, endPoint y: 383, distance: 72.2
click at [570, 383] on div at bounding box center [898, 446] width 1339 height 595
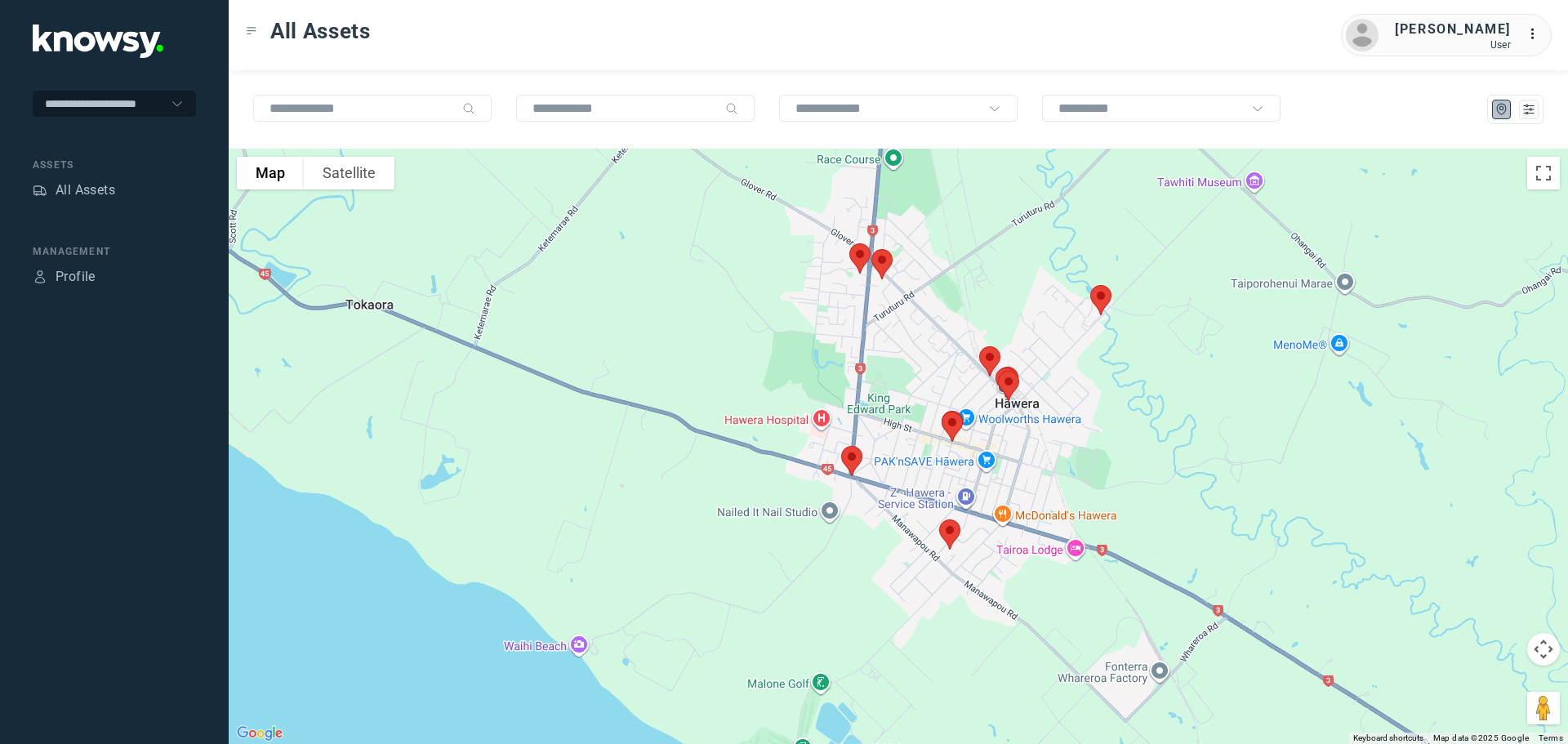
drag, startPoint x: 604, startPoint y: 434, endPoint x: 843, endPoint y: 372, distance: 246.9
click at [843, 372] on div at bounding box center [898, 446] width 1339 height 595
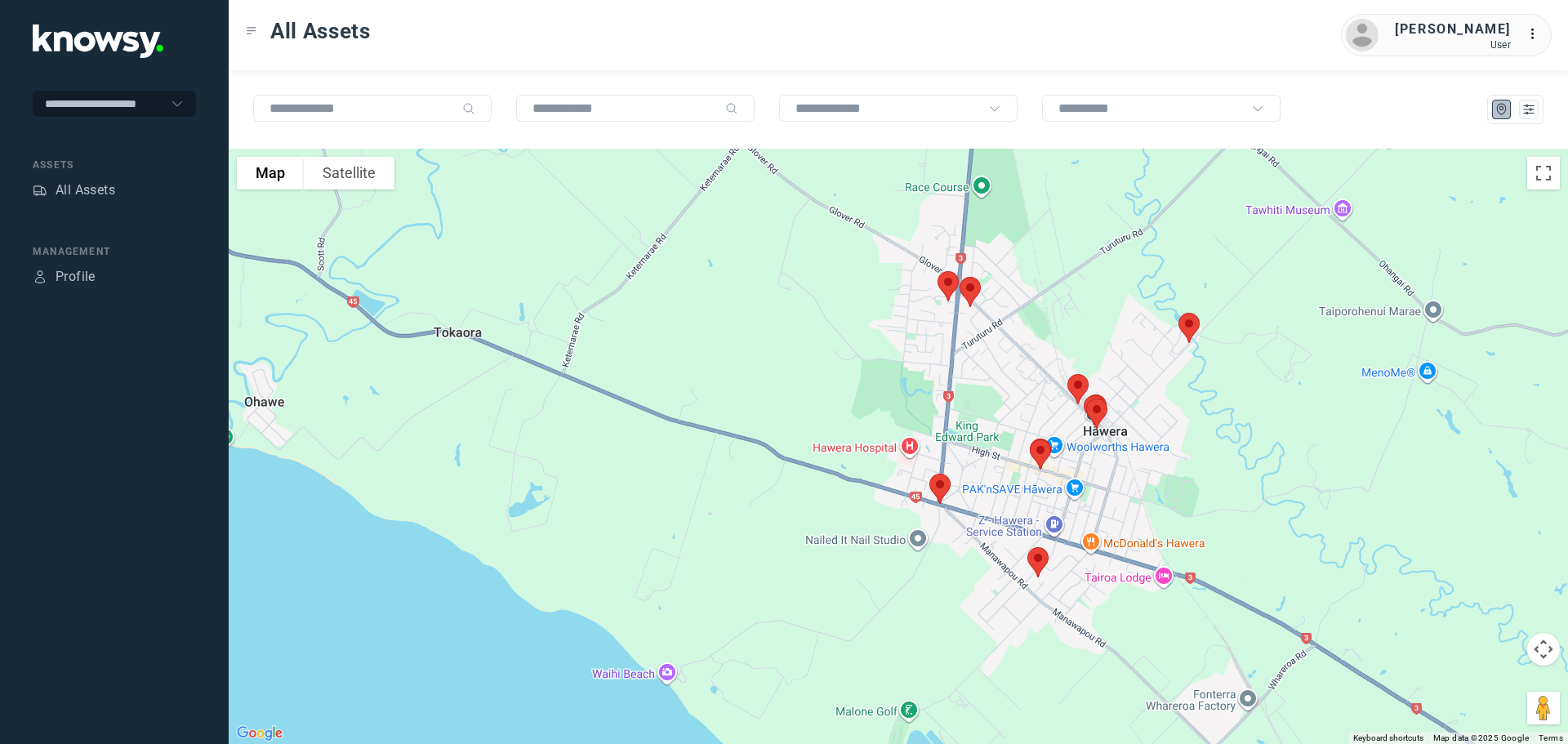
drag, startPoint x: 597, startPoint y: 354, endPoint x: 680, endPoint y: 380, distance: 87.0
click at [680, 380] on div at bounding box center [898, 446] width 1339 height 595
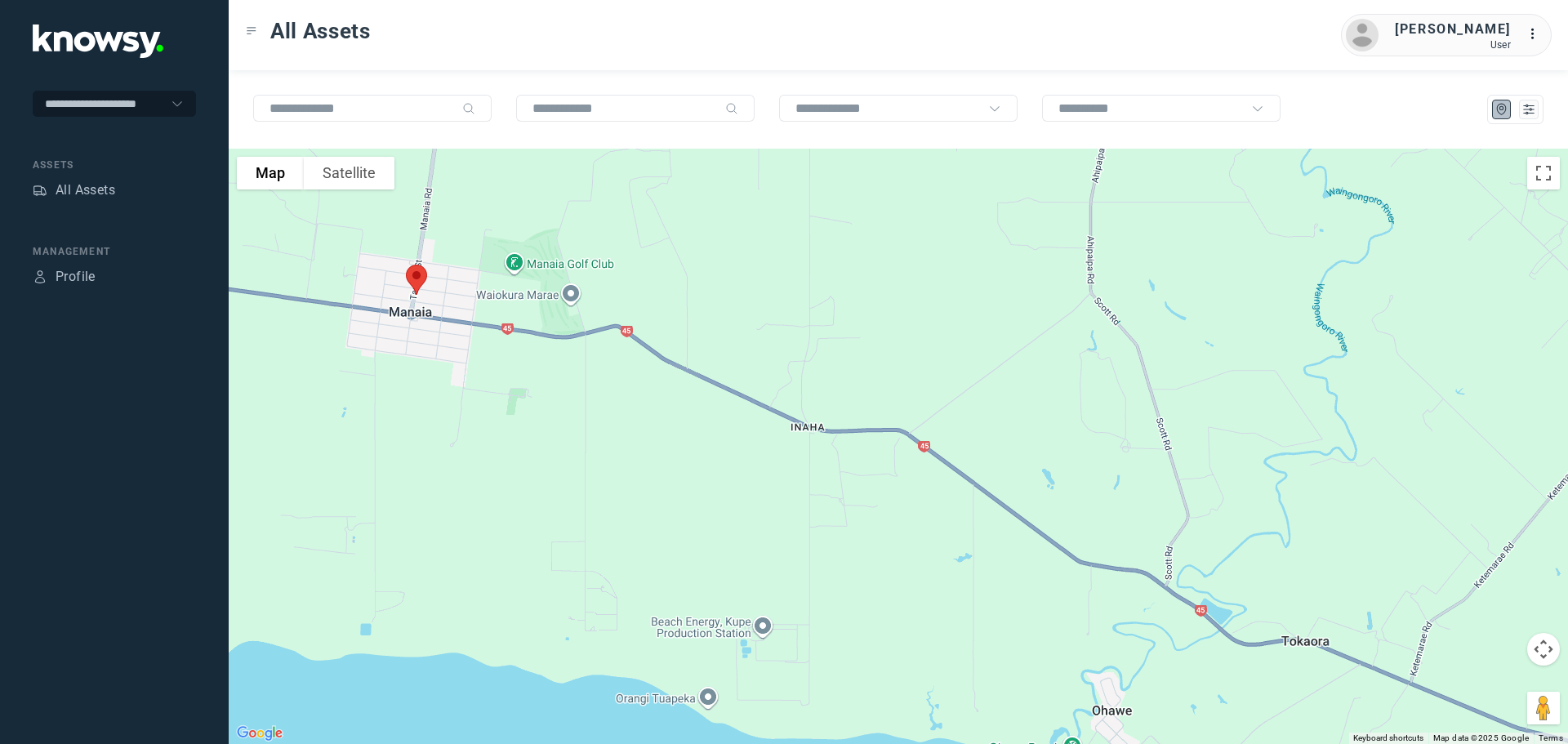
drag, startPoint x: 570, startPoint y: 349, endPoint x: 1093, endPoint y: 580, distance: 571.7
click at [1399, 655] on div at bounding box center [898, 446] width 1339 height 595
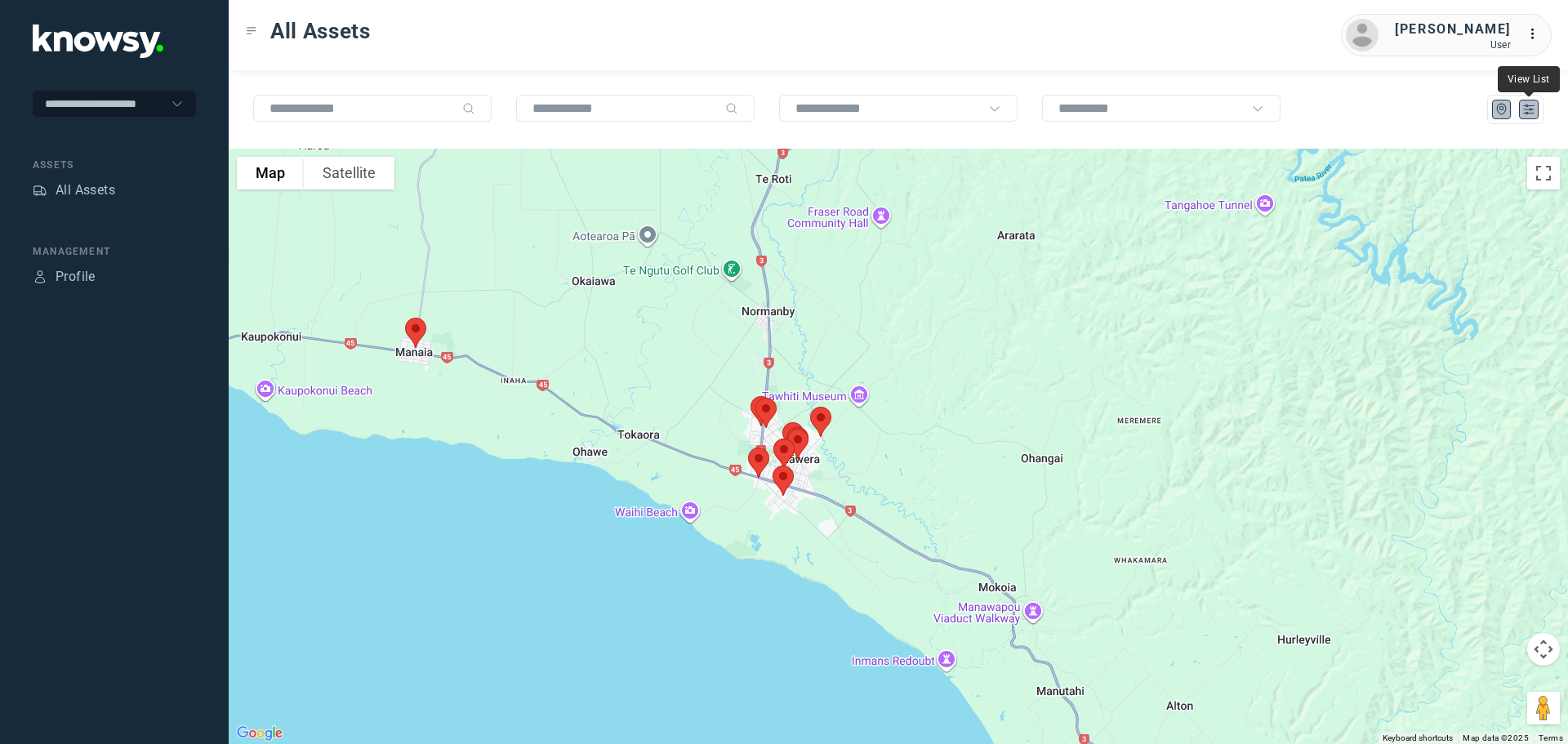
click at [1528, 106] on icon "List" at bounding box center [1529, 109] width 10 height 9
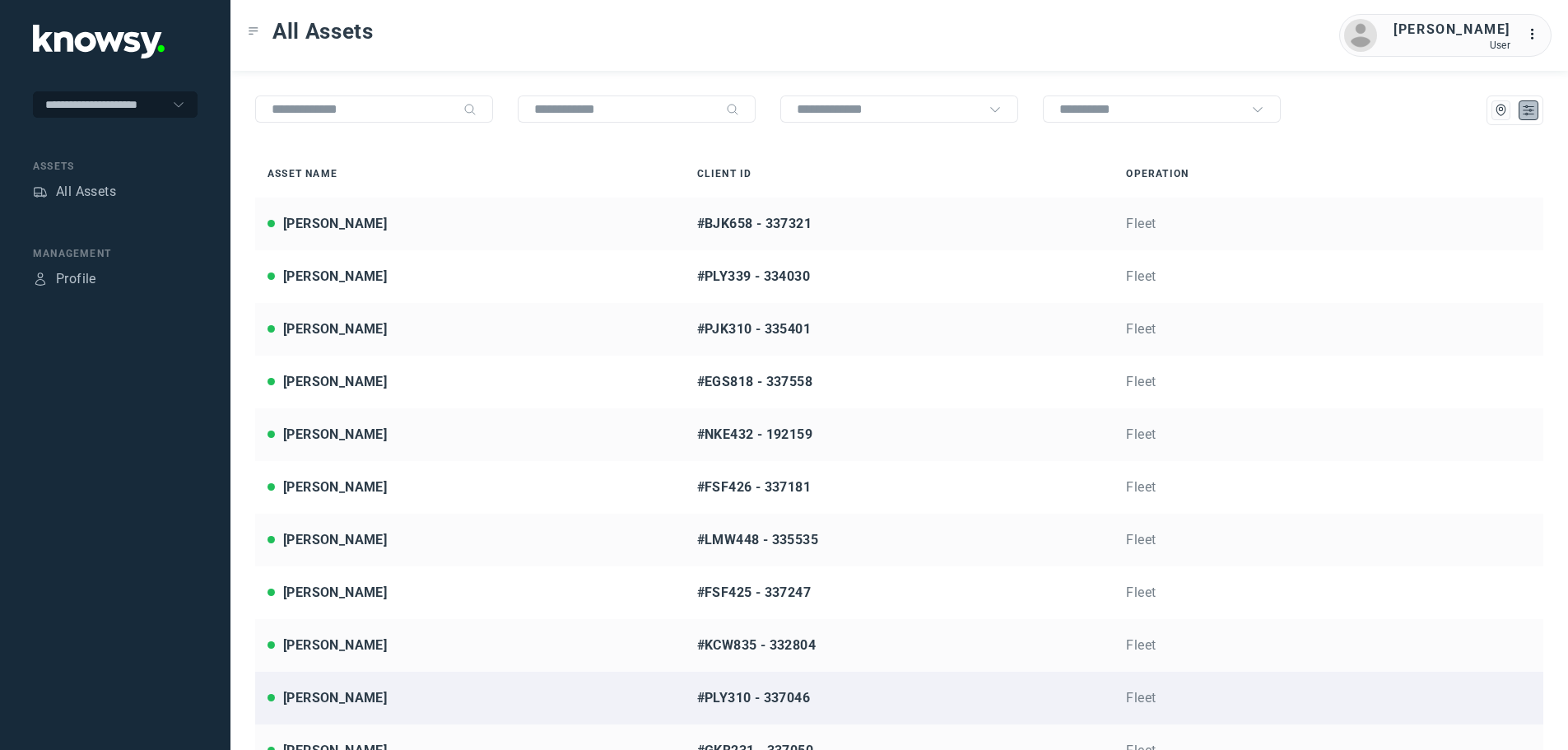
click at [335, 691] on div "[PERSON_NAME]" at bounding box center [336, 698] width 104 height 20
